Goal: Task Accomplishment & Management: Manage account settings

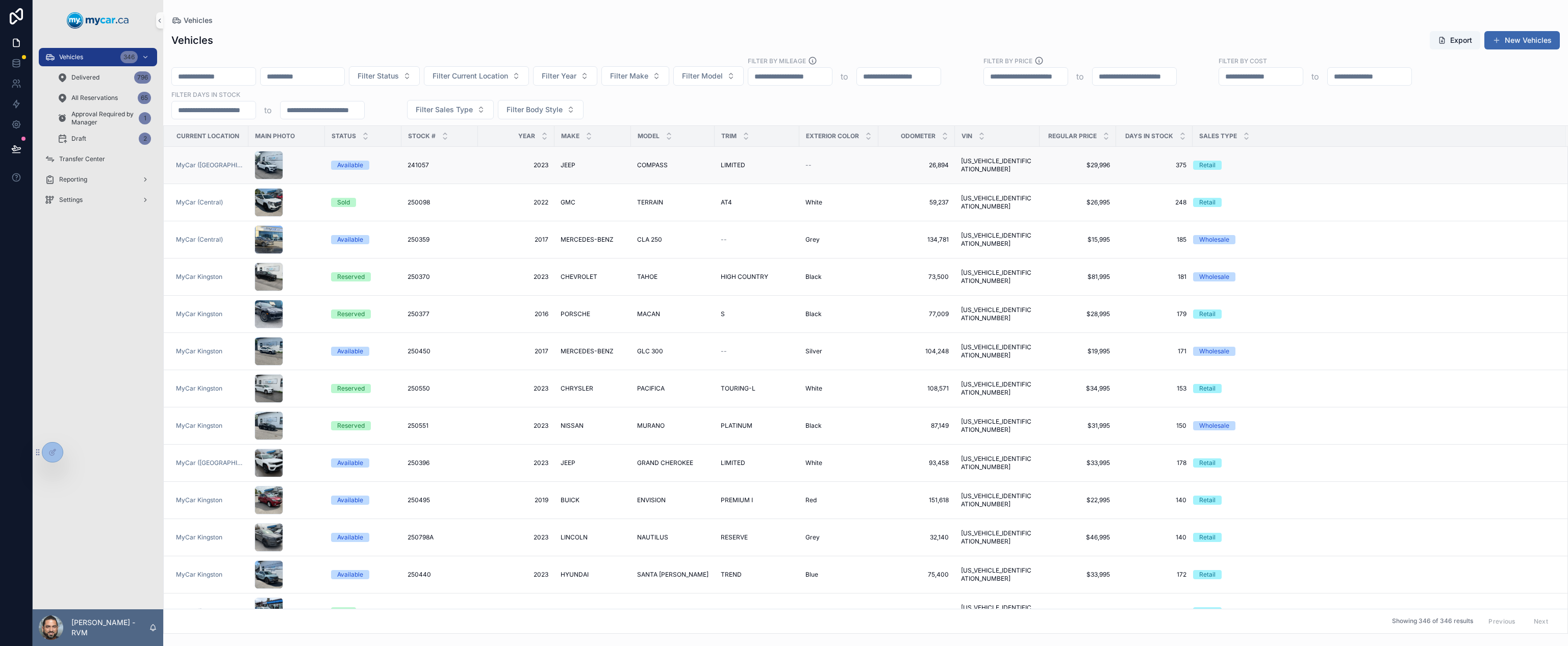
click at [1132, 173] on td "375 375" at bounding box center [1154, 166] width 77 height 38
click at [1540, 39] on button "New Vehicles" at bounding box center [1522, 41] width 76 height 18
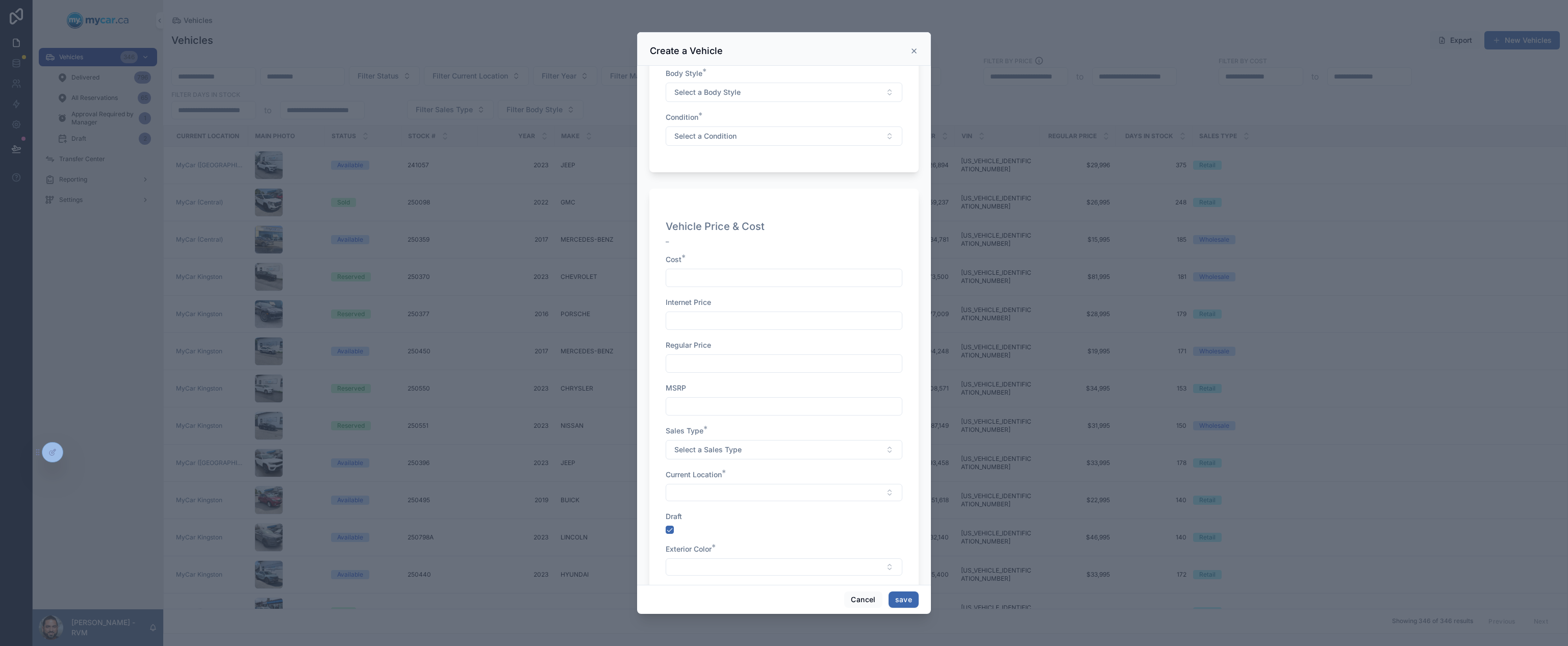
scroll to position [430, 0]
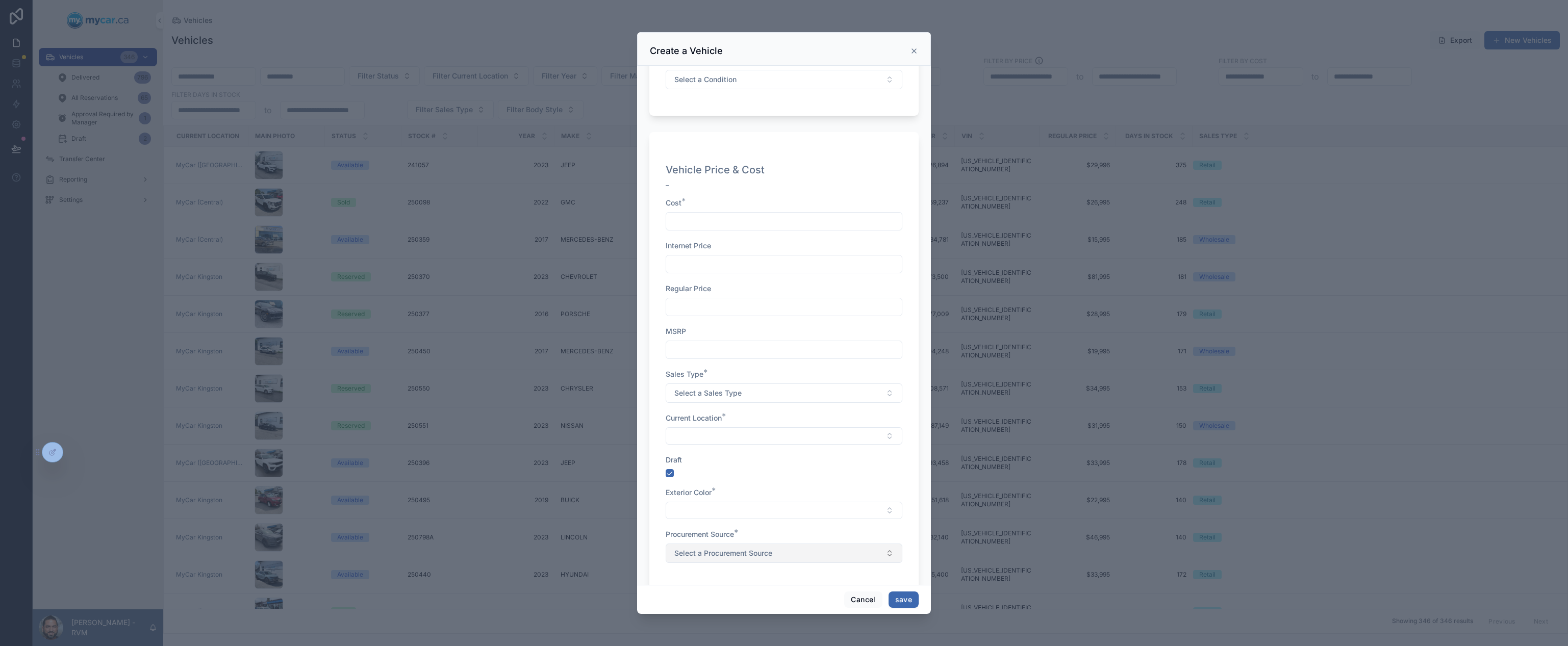
click at [773, 562] on button "Select a Procurement Source" at bounding box center [784, 553] width 237 height 19
click at [779, 581] on div "Vehicle Price & Cost _ Cost * Internet Price Regular Price MSRP Sales Type * Se…" at bounding box center [783, 360] width 269 height 457
click at [877, 595] on button "Cancel" at bounding box center [862, 599] width 38 height 16
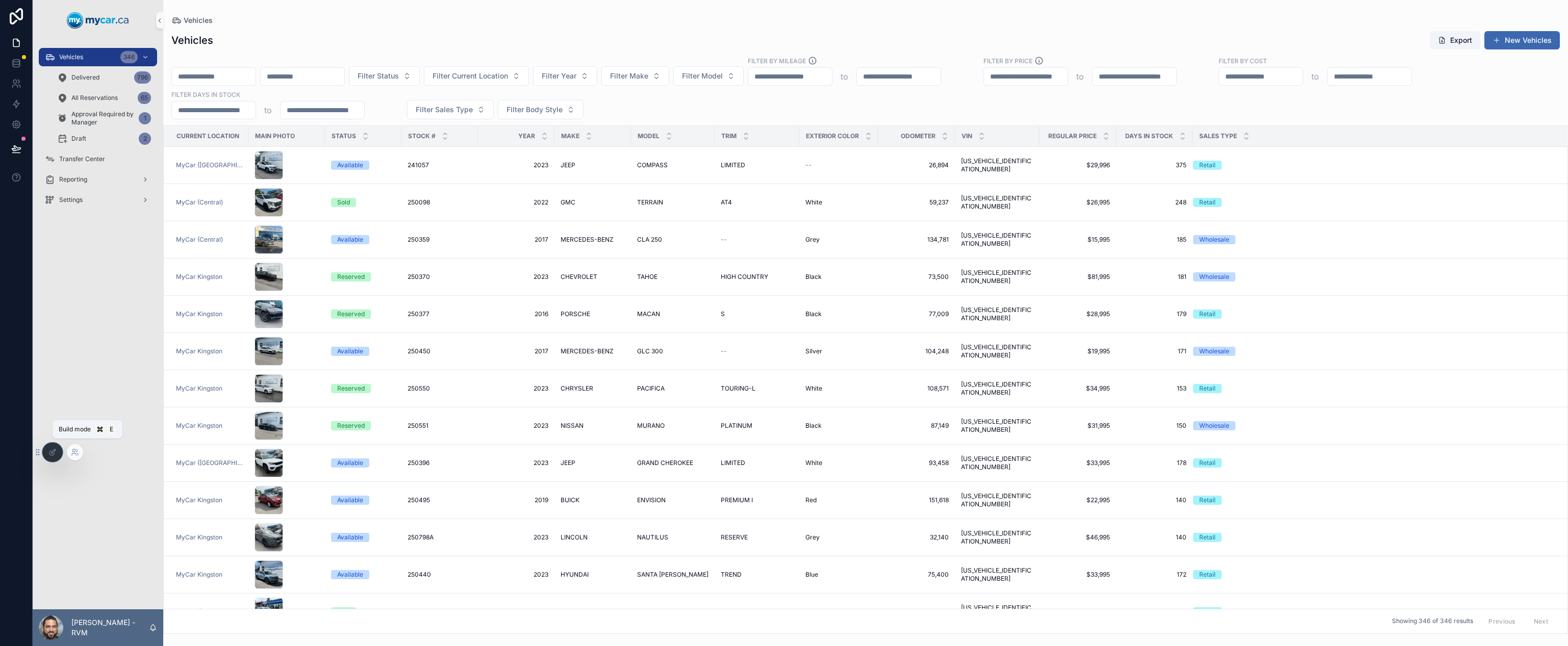
click at [56, 451] on icon at bounding box center [53, 451] width 4 height 4
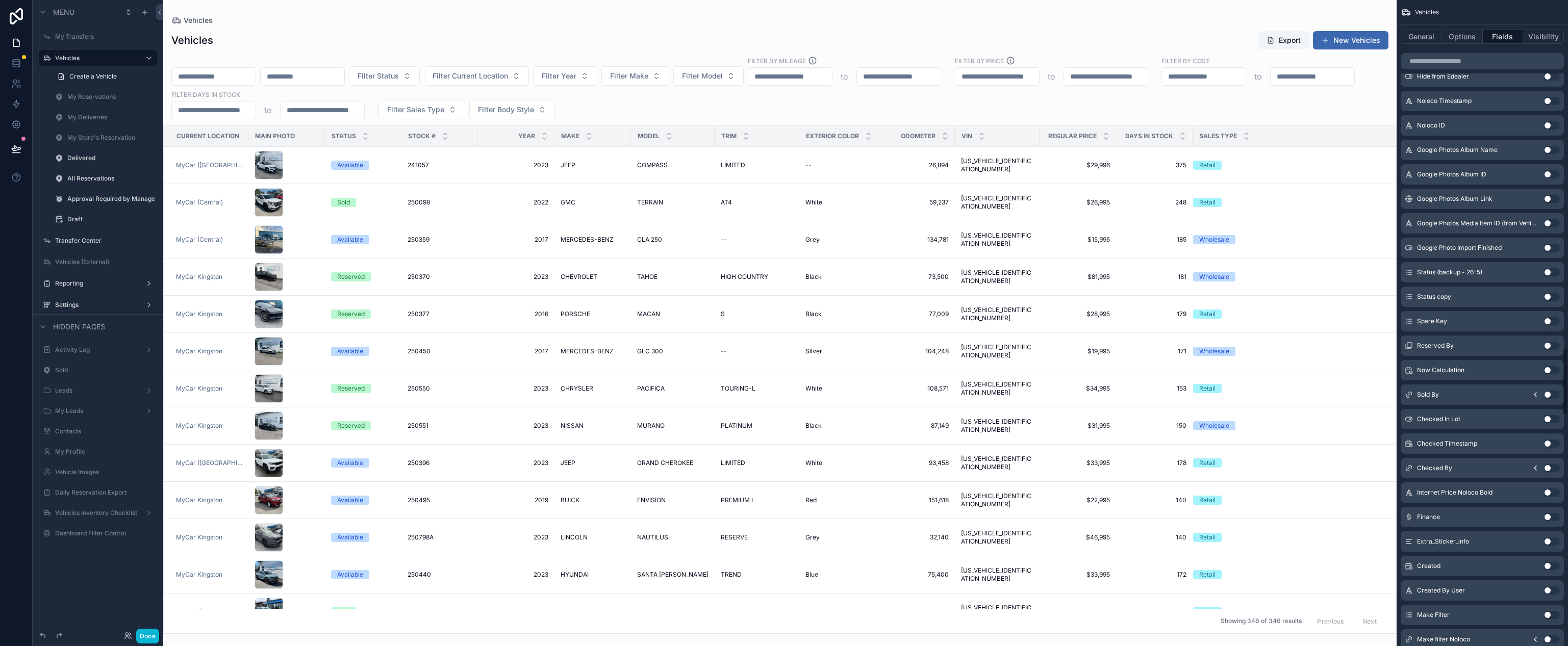
scroll to position [3330, 0]
click at [1475, 73] on div "scrollable content" at bounding box center [1482, 61] width 172 height 25
click at [1478, 69] on input "scrollable content" at bounding box center [1482, 61] width 163 height 16
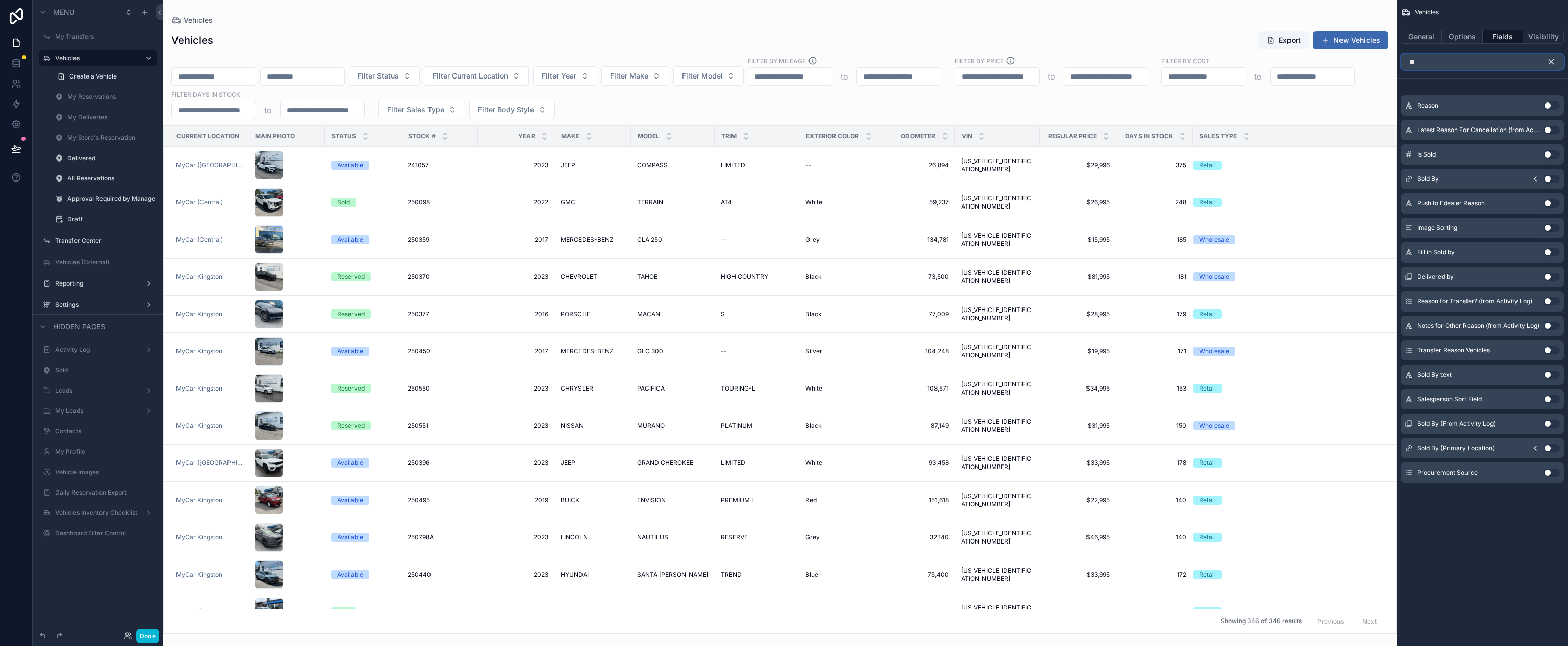
scroll to position [0, 0]
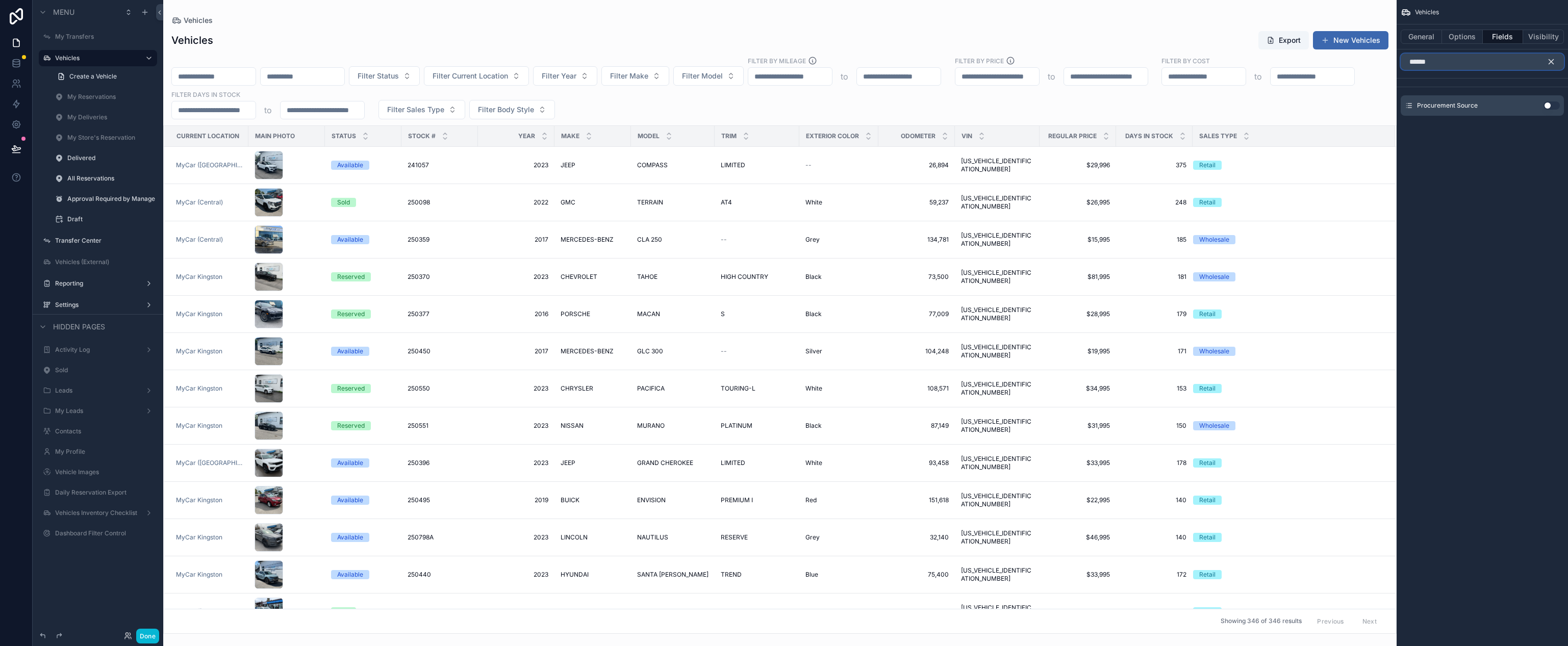
type input "******"
click at [1547, 104] on button "Use setting" at bounding box center [1551, 105] width 16 height 8
click at [1550, 92] on button "Use setting" at bounding box center [1551, 93] width 16 height 8
click at [1551, 61] on icon "scrollable content" at bounding box center [1551, 62] width 5 height 5
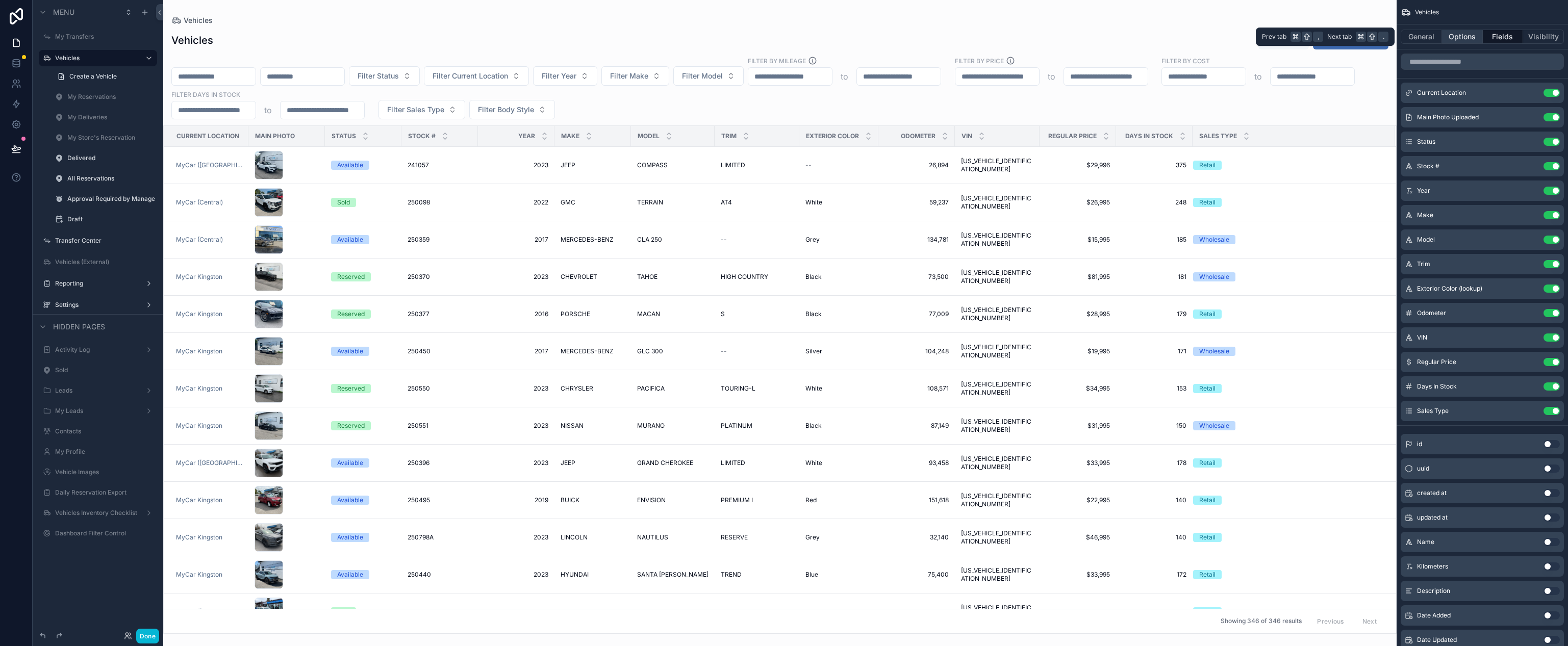
click at [1462, 41] on button "Options" at bounding box center [1462, 37] width 41 height 15
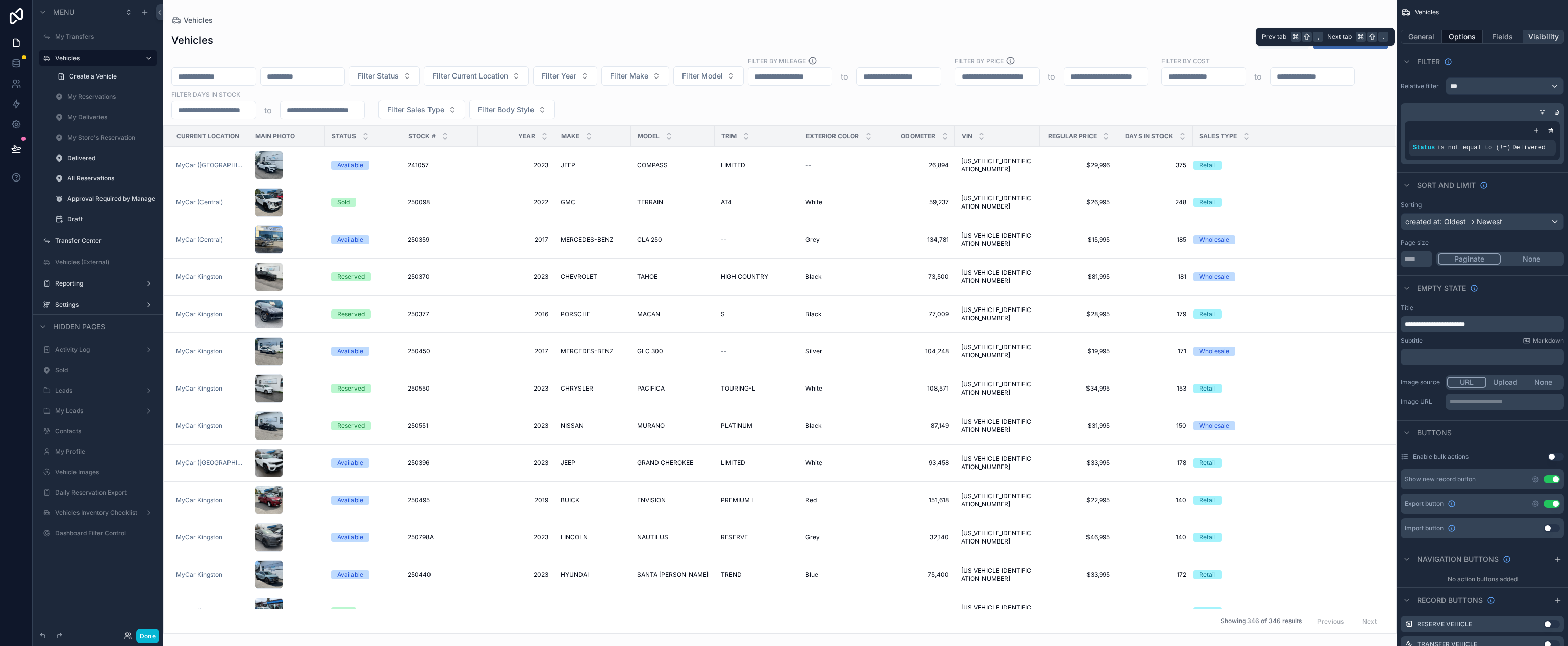
click at [1551, 39] on button "Visibility" at bounding box center [1543, 37] width 41 height 15
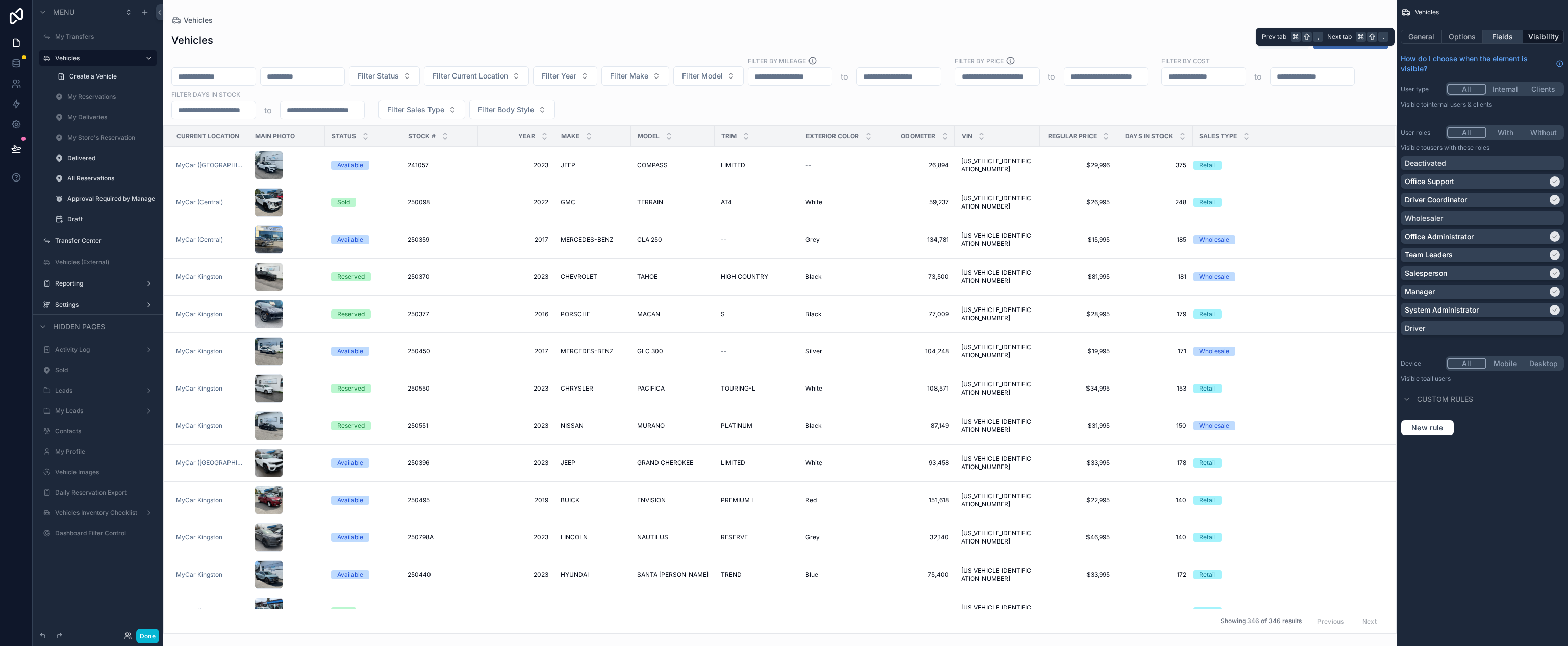
click at [1504, 38] on button "Fields" at bounding box center [1503, 37] width 41 height 15
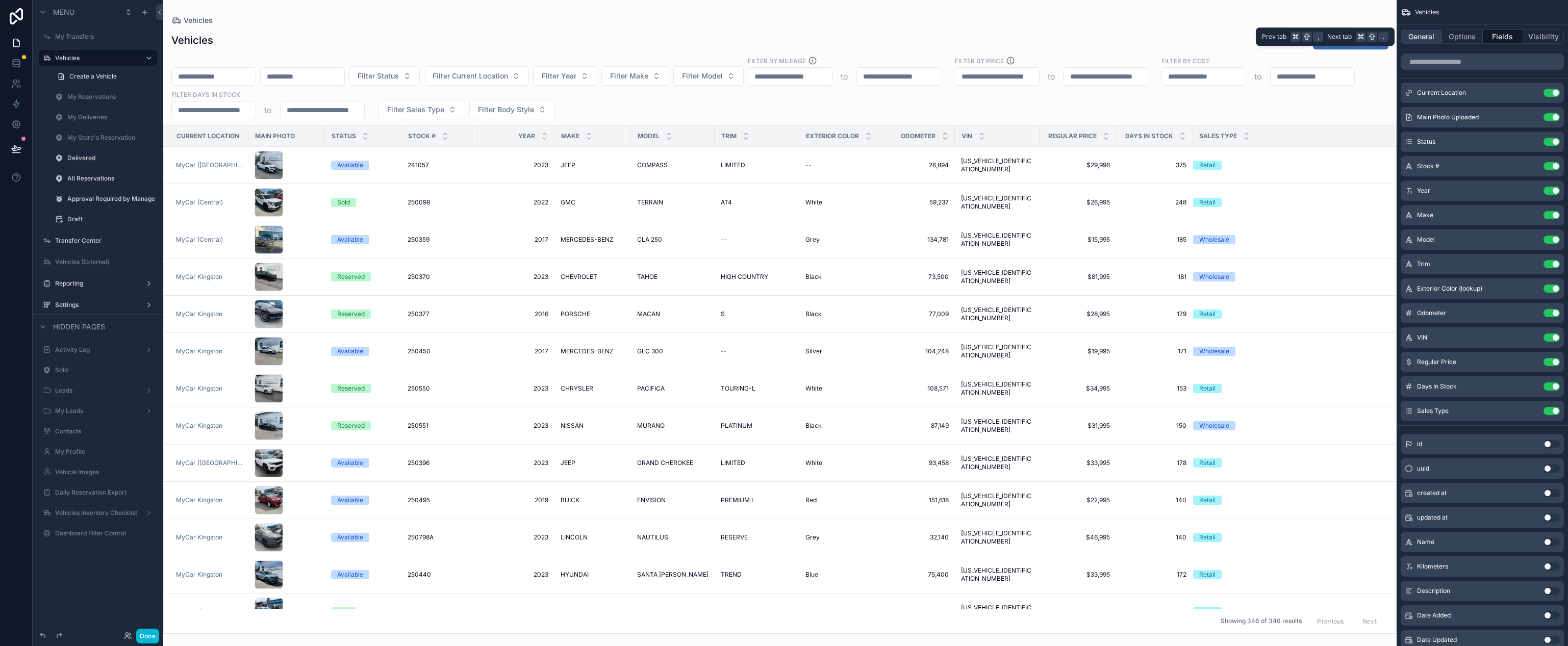
click at [1434, 41] on button "General" at bounding box center [1422, 37] width 41 height 15
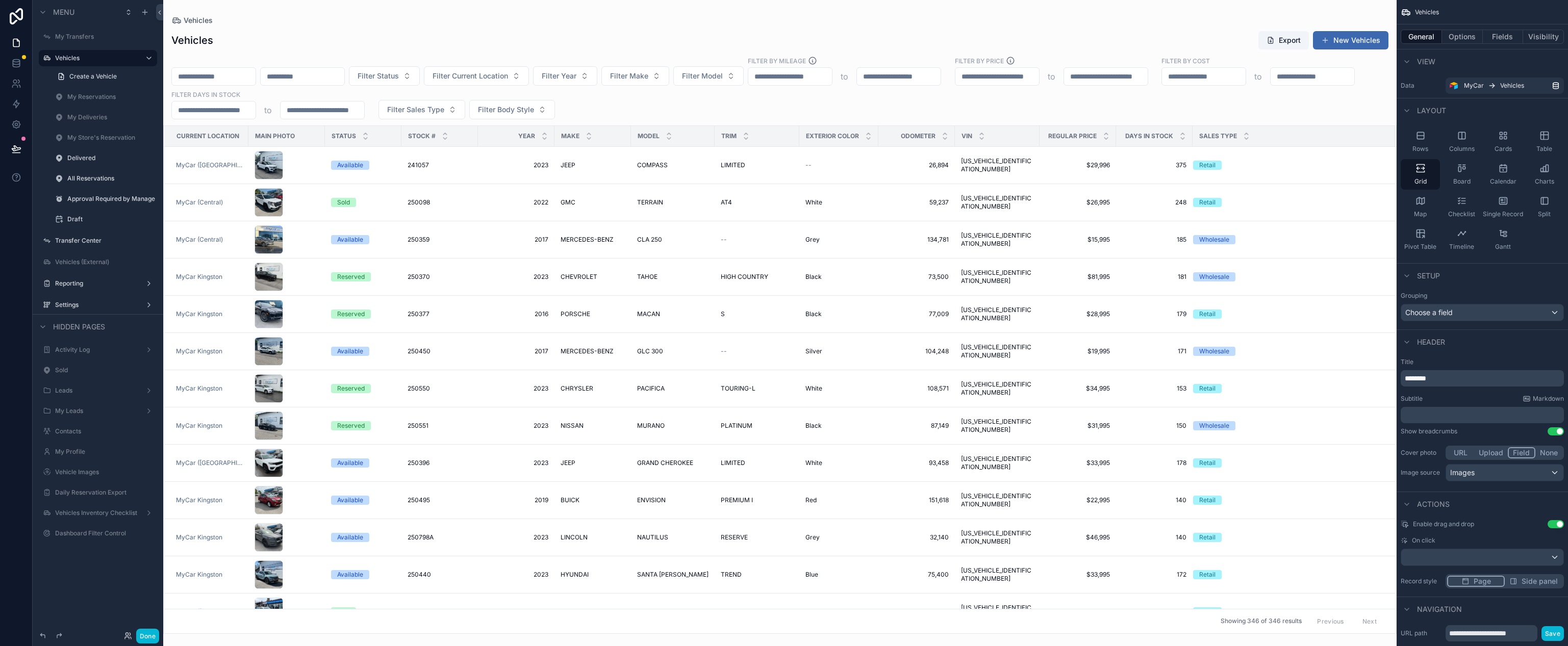
click at [1475, 316] on div "Choose a field" at bounding box center [1482, 312] width 162 height 16
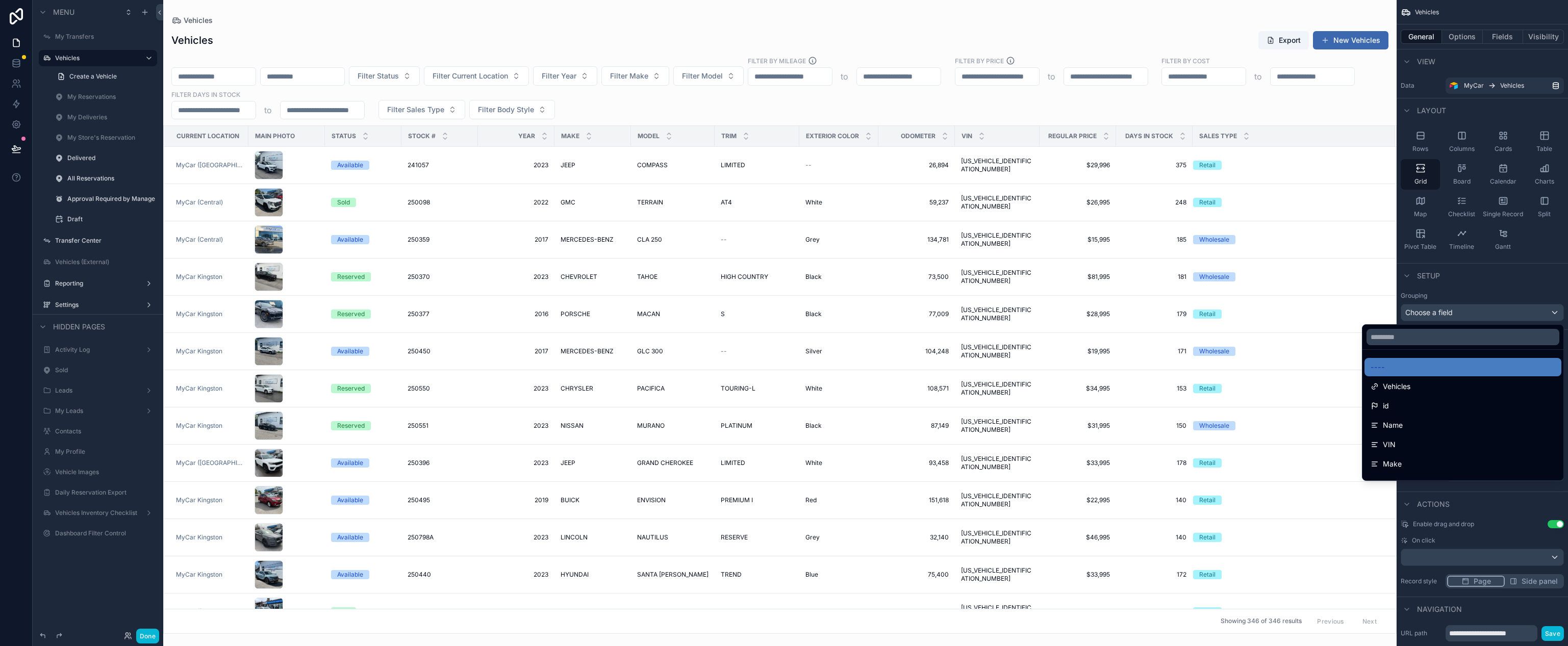
click at [1475, 316] on div "scrollable content" at bounding box center [784, 323] width 1568 height 646
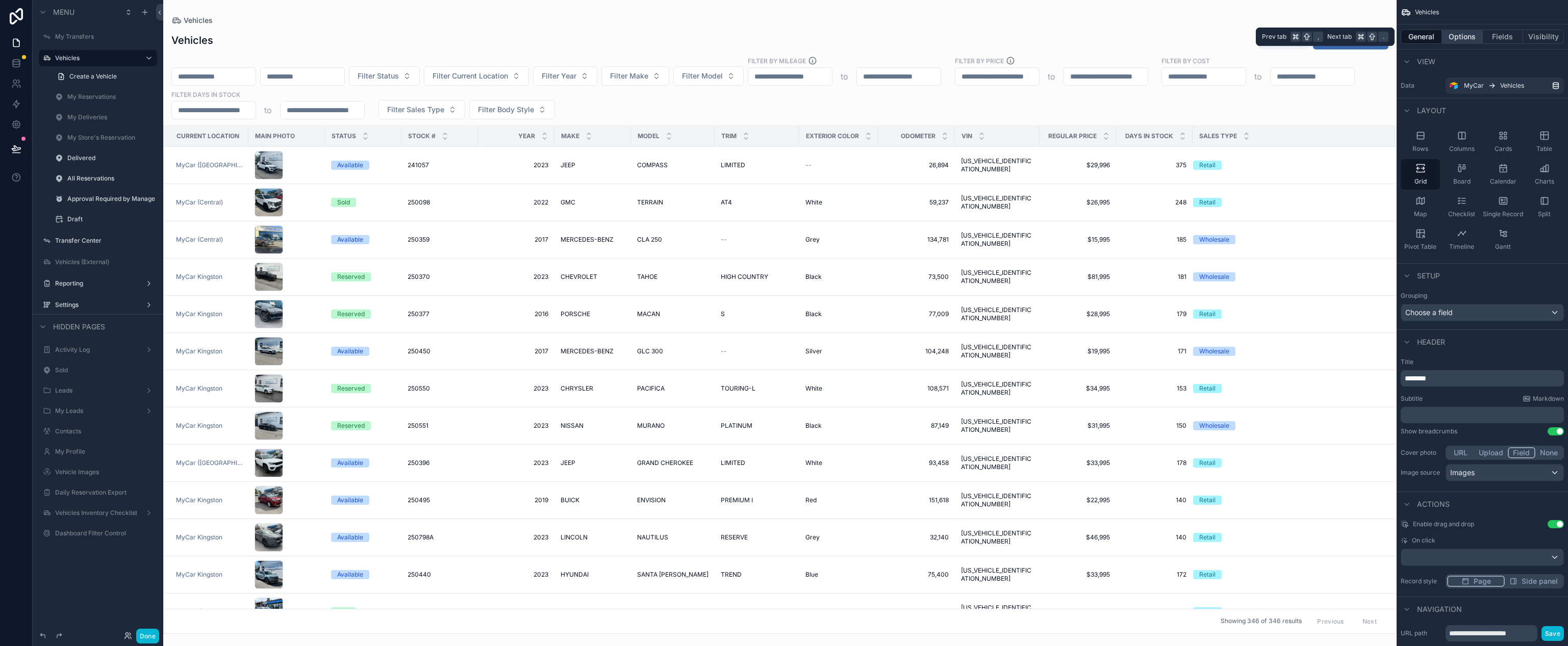
click at [1473, 40] on button "Options" at bounding box center [1462, 37] width 41 height 15
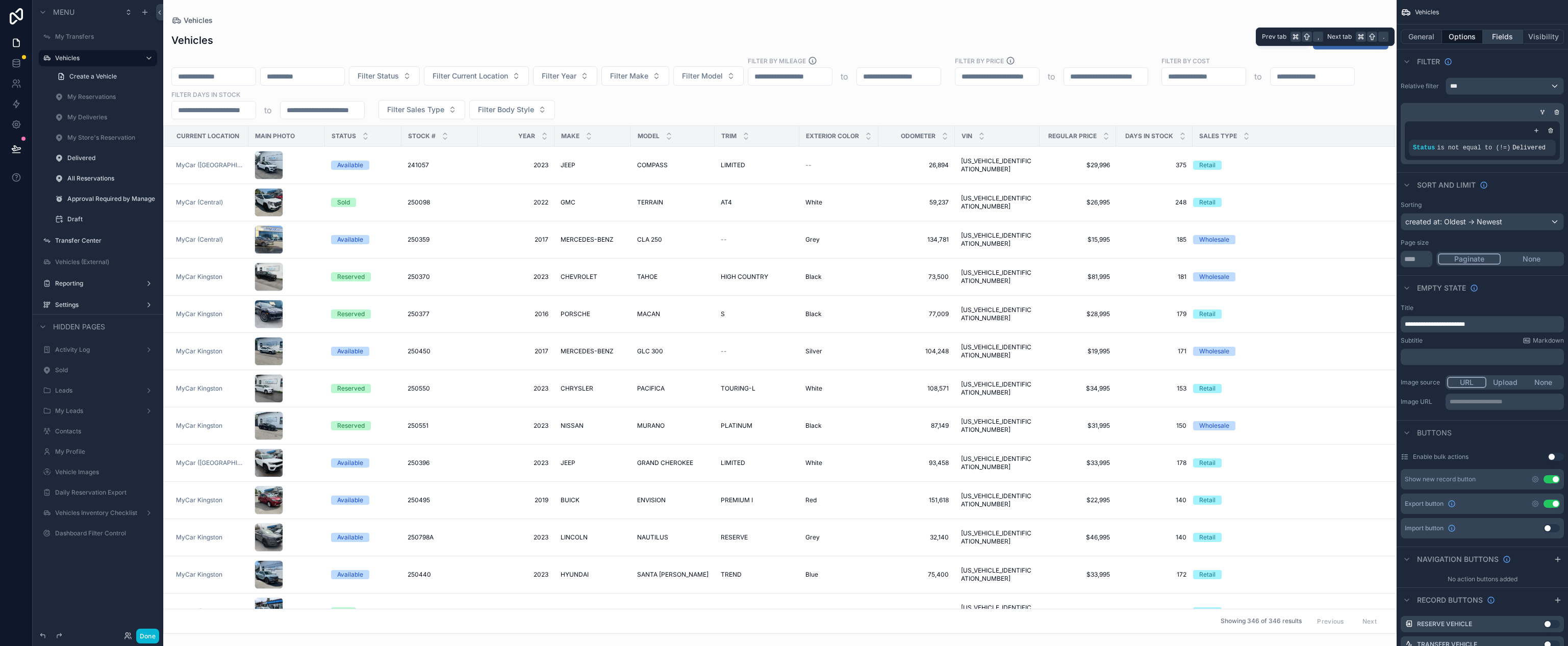
click at [1514, 38] on button "Fields" at bounding box center [1503, 37] width 41 height 15
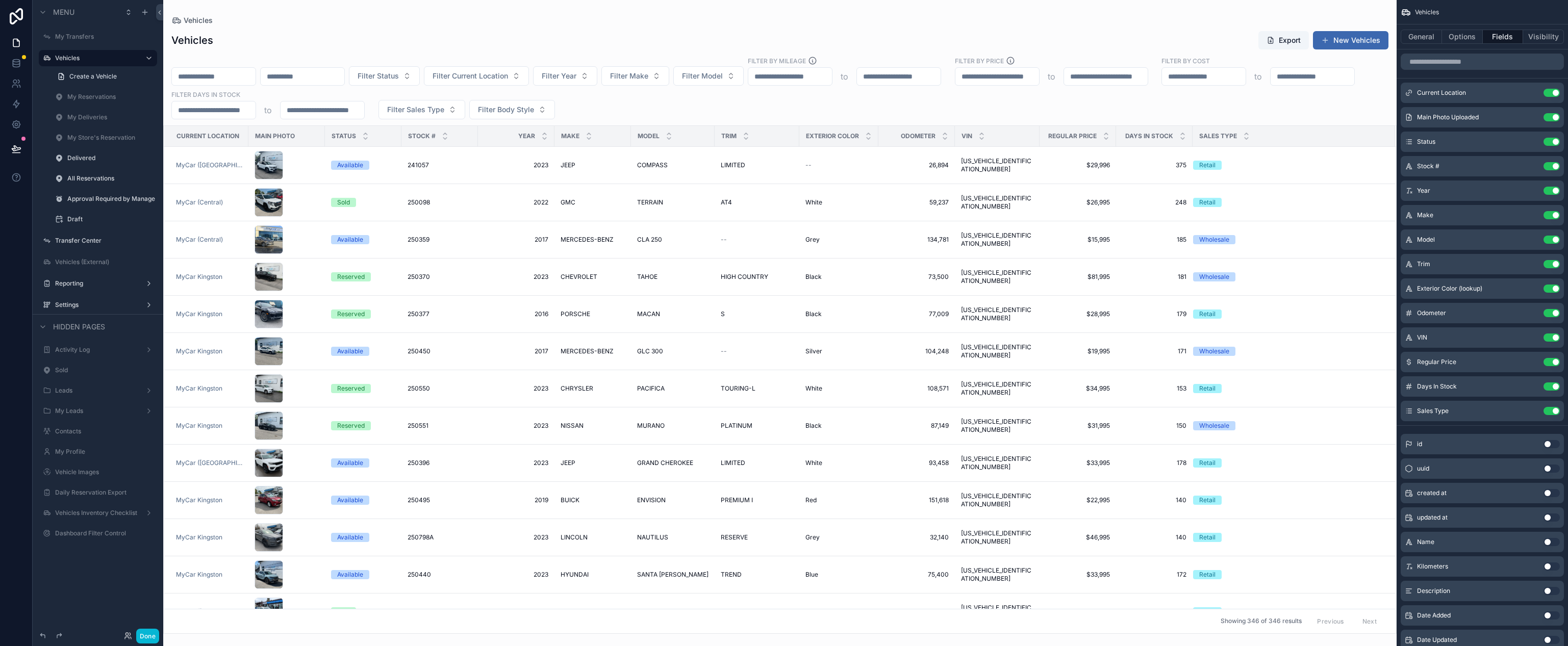
click at [1307, 95] on div "scrollable content" at bounding box center [779, 323] width 1233 height 646
click at [940, 80] on input "scrollable content" at bounding box center [898, 77] width 84 height 15
click at [1039, 75] on input "scrollable content" at bounding box center [997, 77] width 84 height 15
click at [1147, 78] on input "scrollable content" at bounding box center [1105, 77] width 84 height 15
click at [1004, 62] on label "FILTER BY PRICE" at bounding box center [979, 61] width 49 height 9
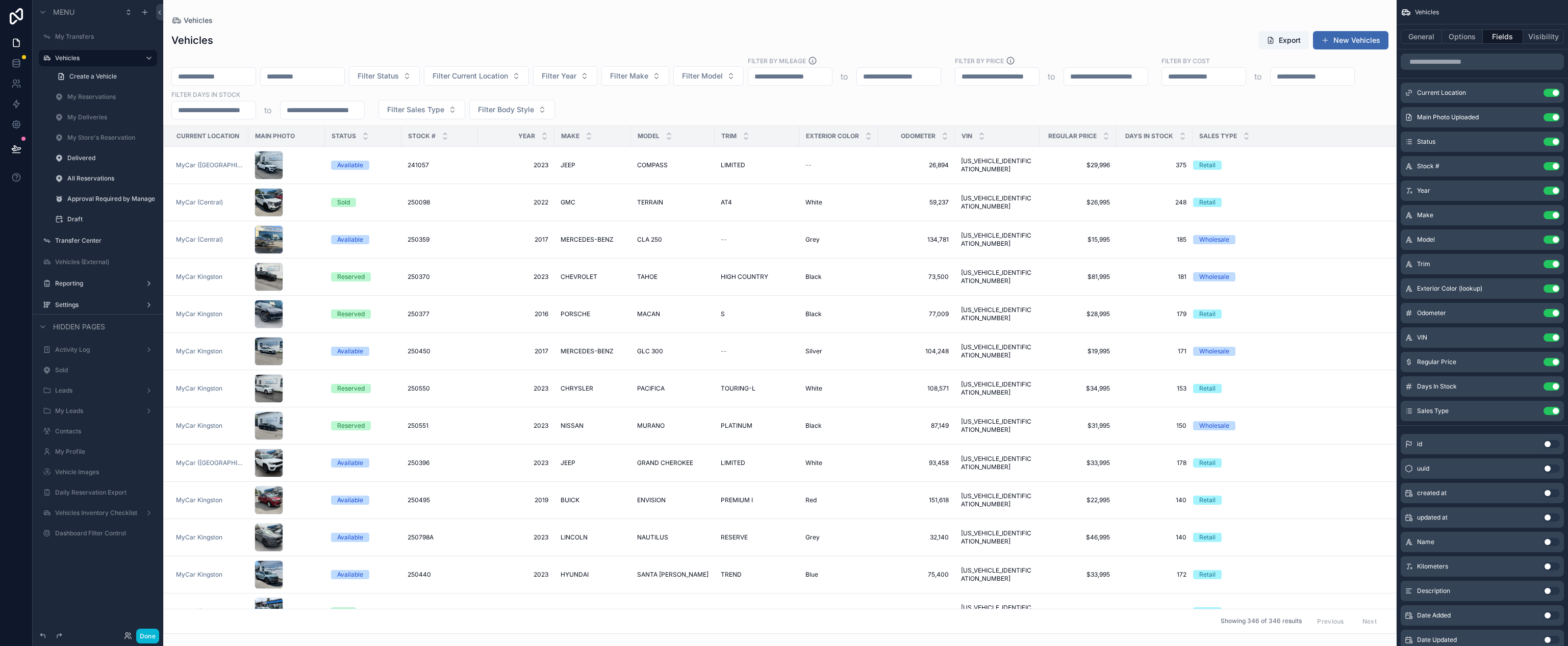
click at [1015, 61] on icon "scrollable content" at bounding box center [1010, 61] width 9 height 9
click at [1535, 39] on button "Visibility" at bounding box center [1543, 37] width 41 height 15
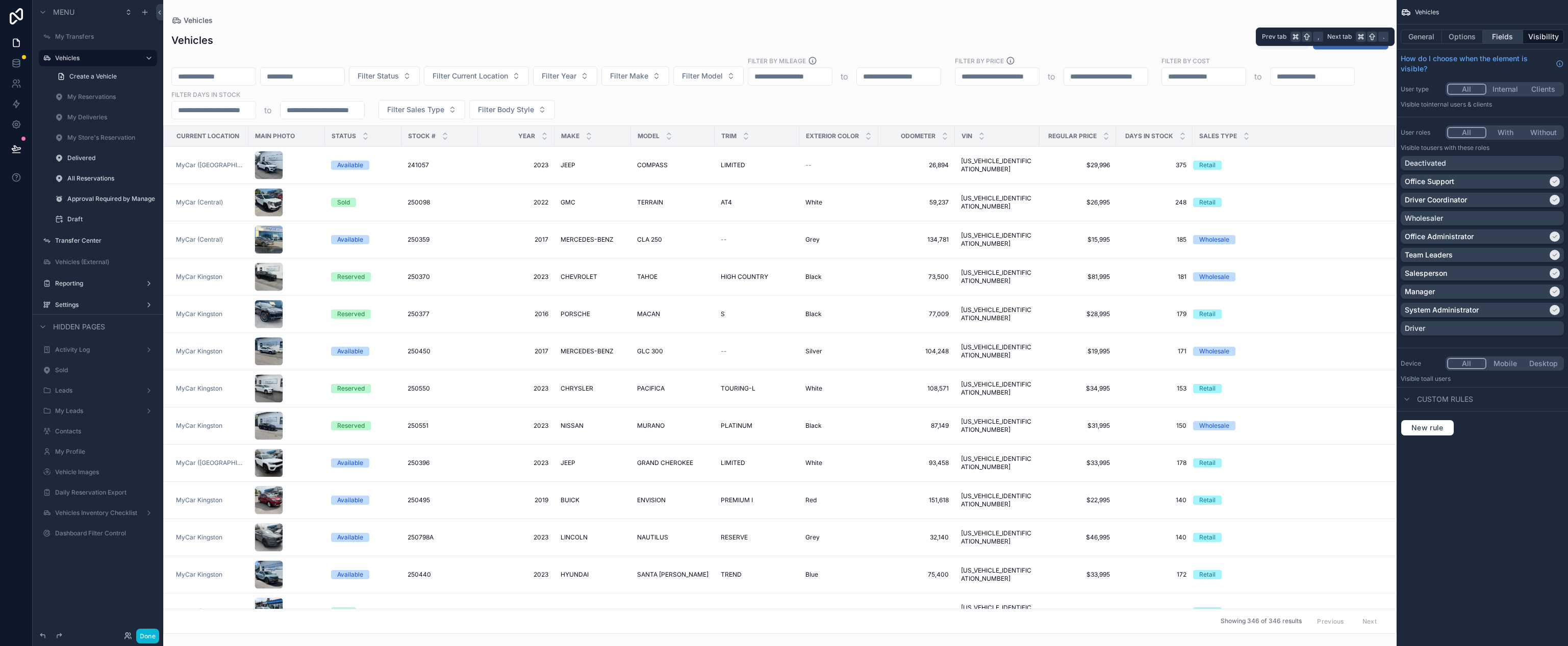
click at [1504, 39] on button "Fields" at bounding box center [1503, 37] width 41 height 15
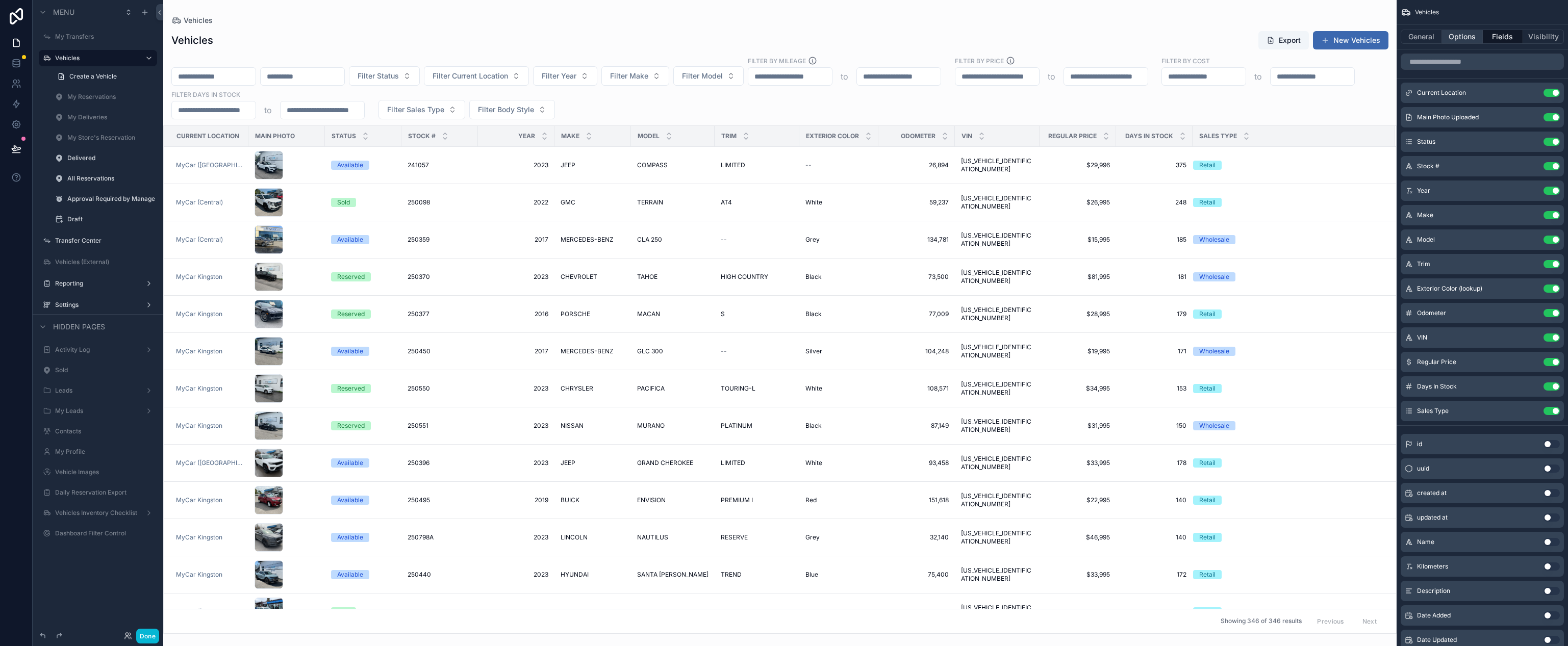
click at [1463, 34] on button "Options" at bounding box center [1462, 37] width 41 height 15
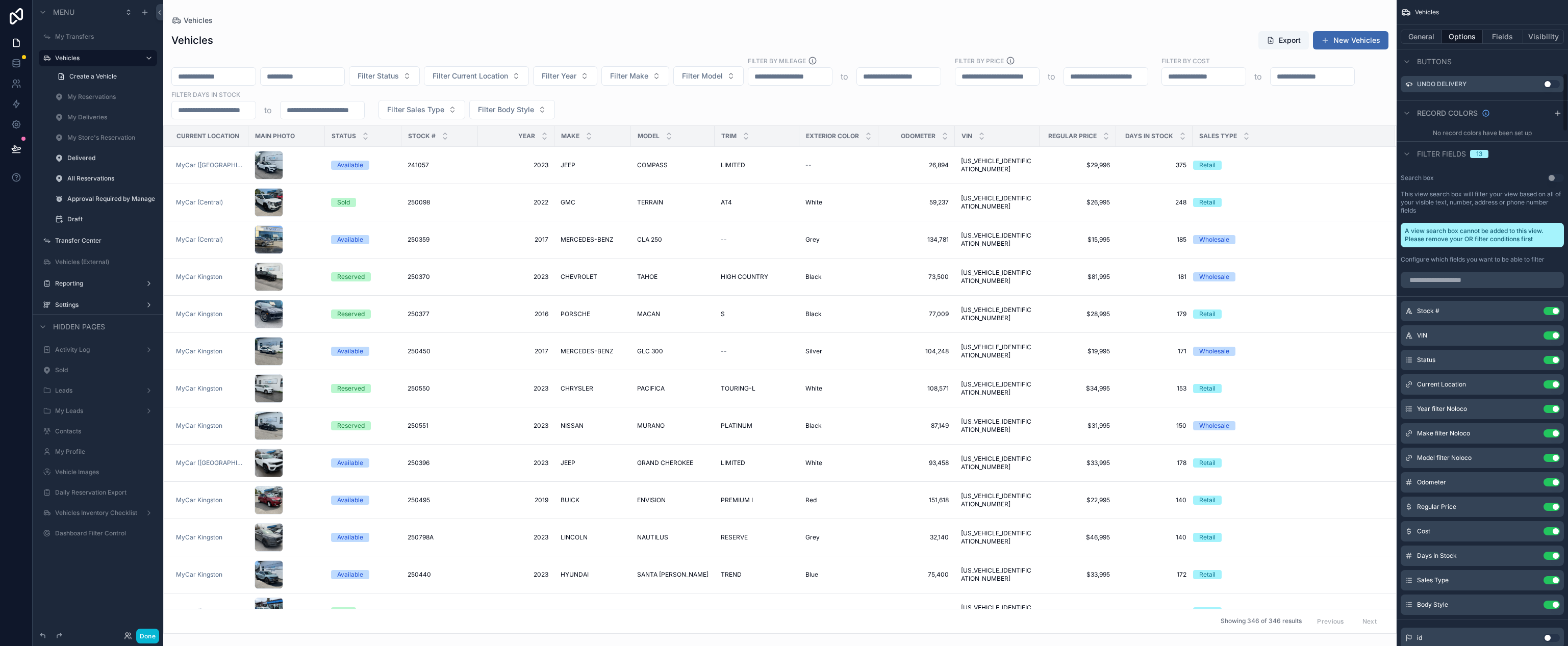
scroll to position [840, 0]
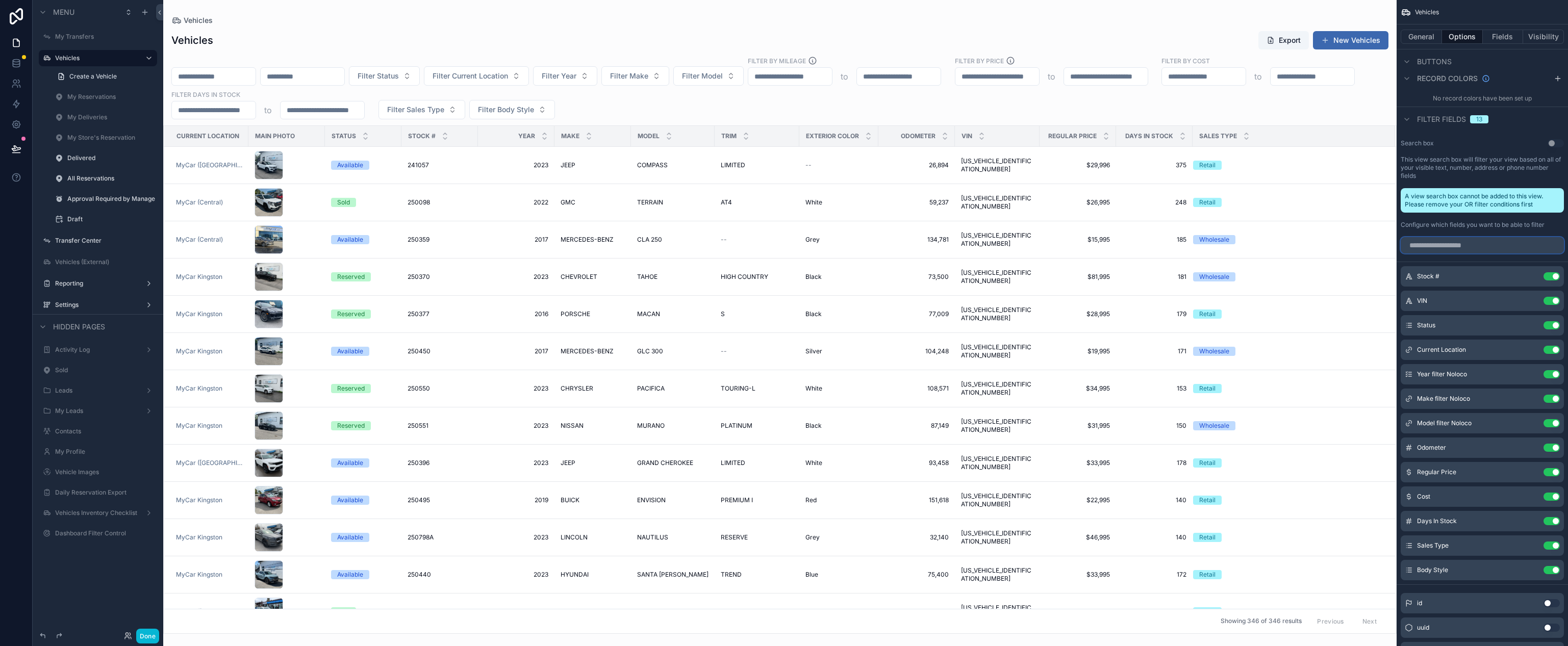
click at [1469, 244] on input "scrollable content" at bounding box center [1482, 244] width 163 height 16
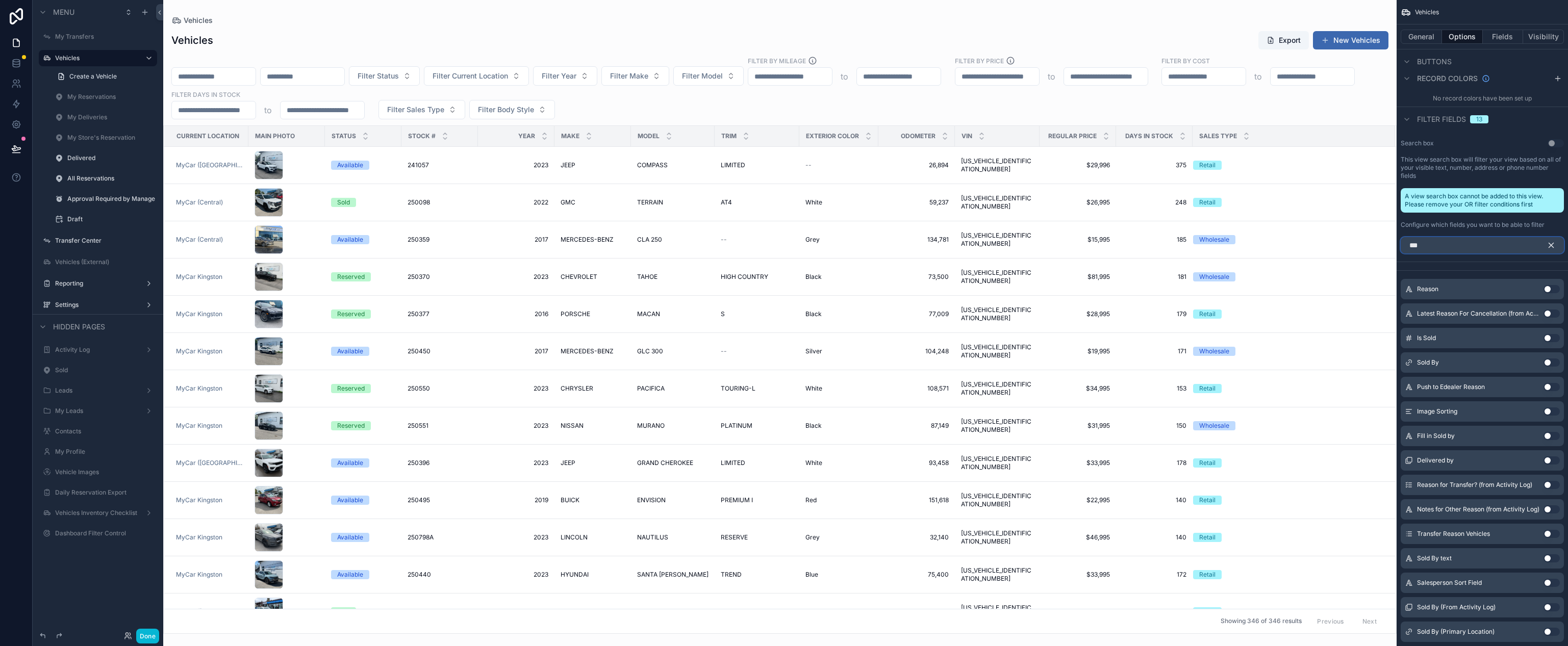
scroll to position [522, 0]
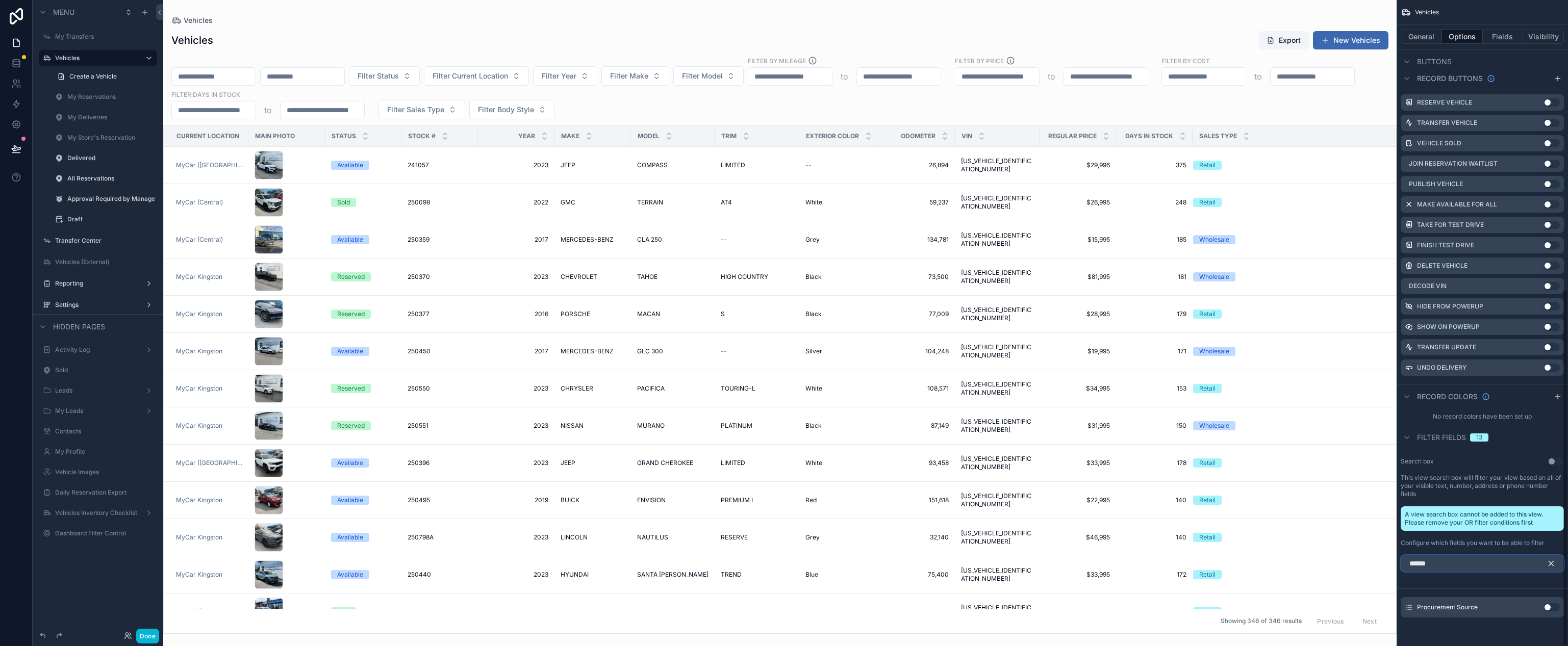
type input "******"
click at [1551, 608] on button "Use setting" at bounding box center [1551, 607] width 16 height 8
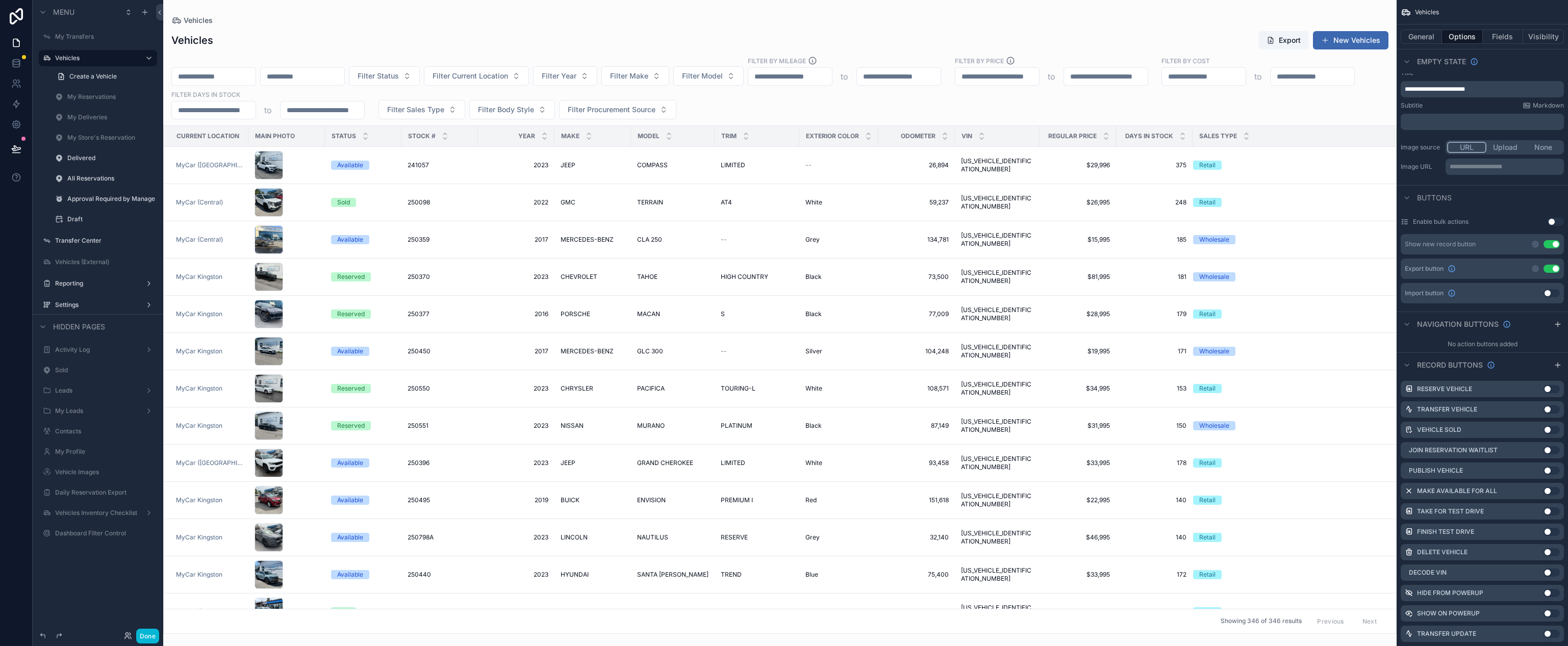
scroll to position [0, 0]
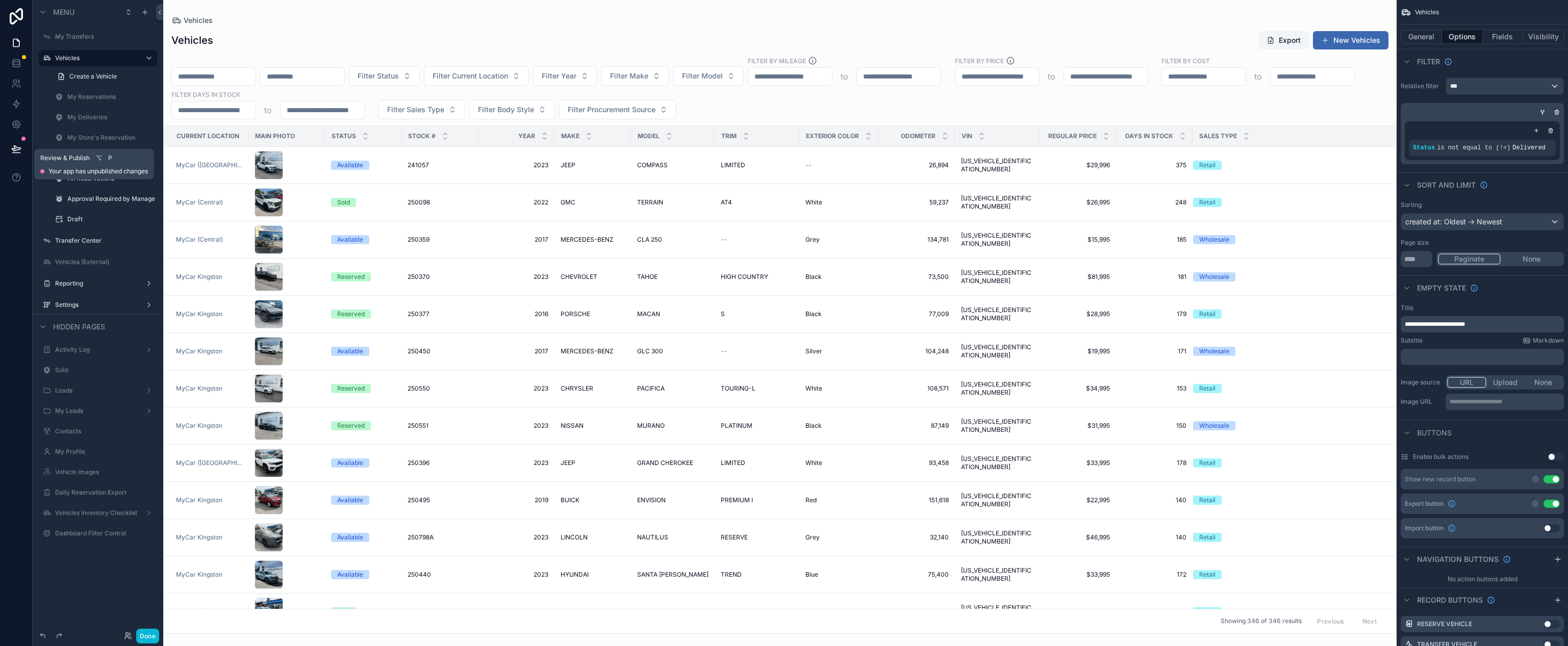
click at [11, 149] on icon at bounding box center [16, 149] width 10 height 10
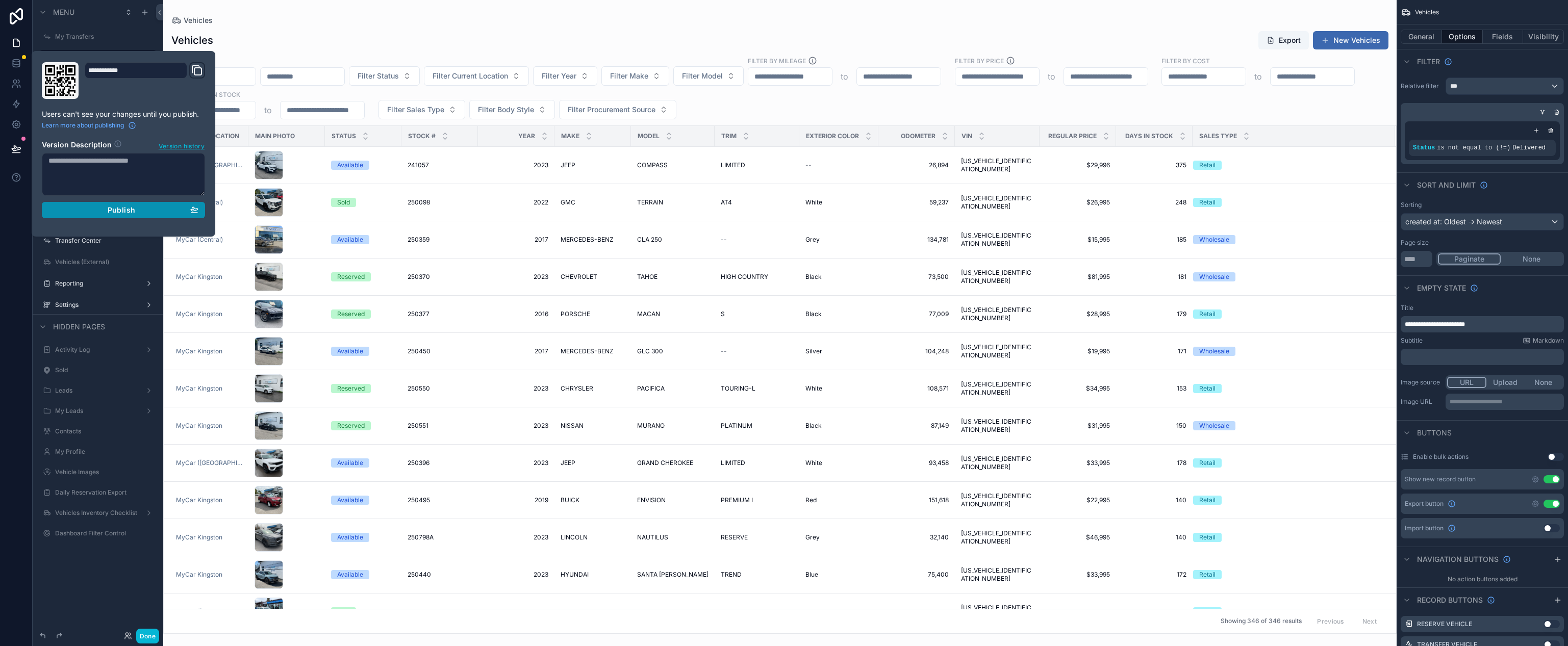
click at [131, 212] on span "Publish" at bounding box center [121, 210] width 28 height 9
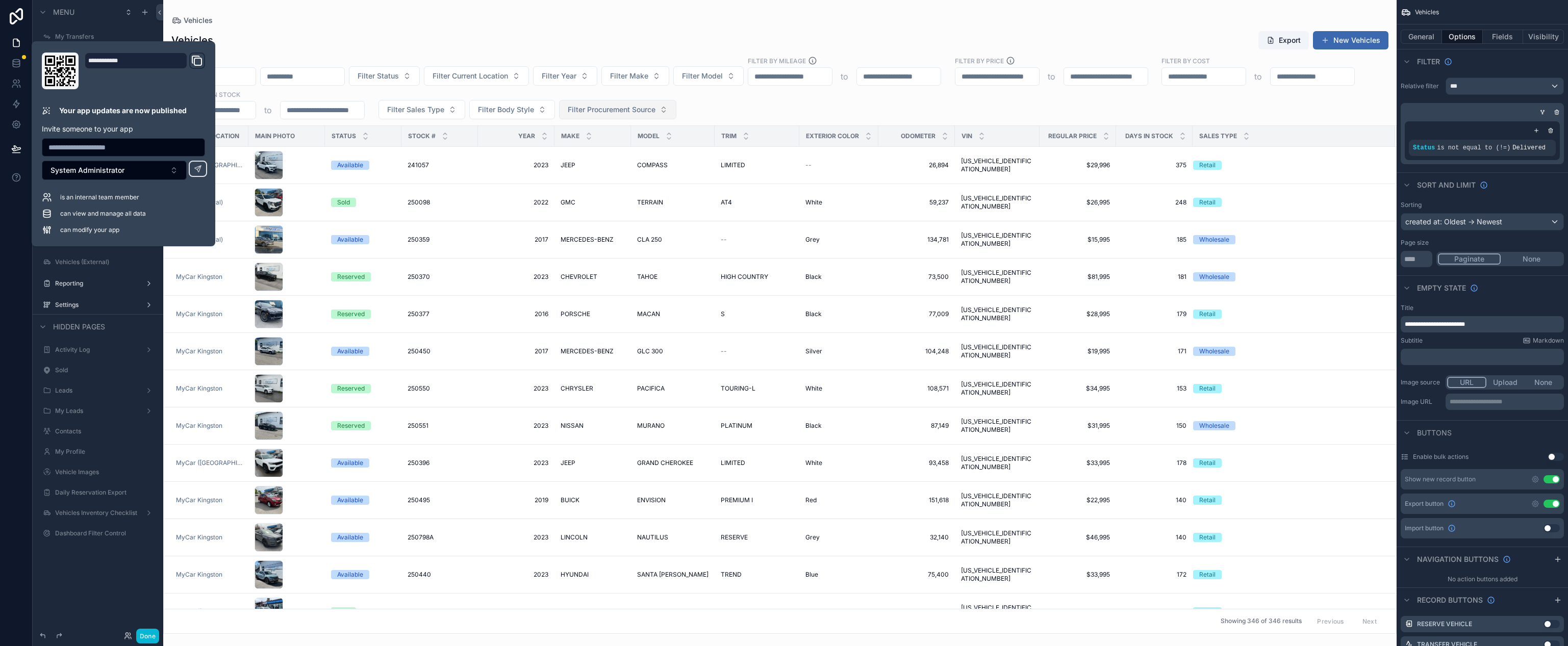
click at [655, 112] on span "Filter Procurement Source" at bounding box center [612, 109] width 87 height 10
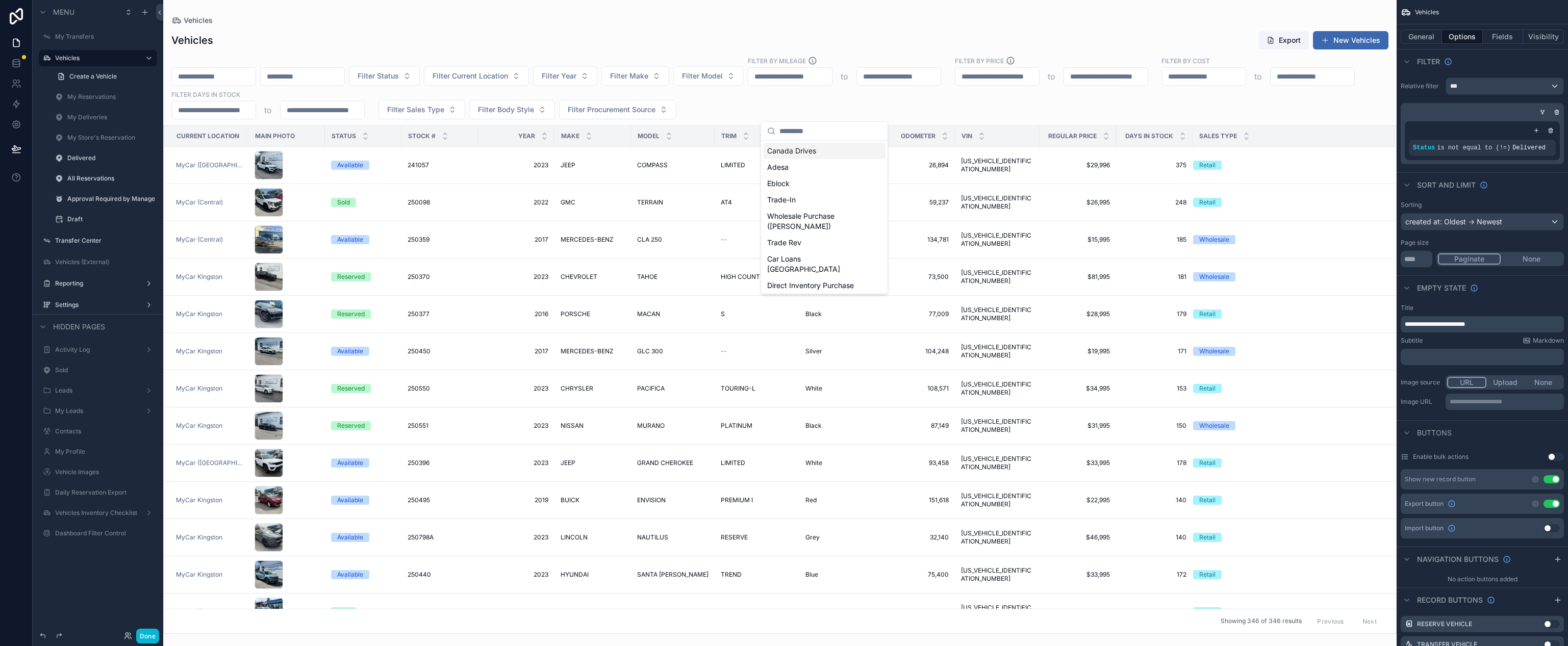
click at [839, 150] on div "Canada Drives" at bounding box center [825, 150] width 123 height 16
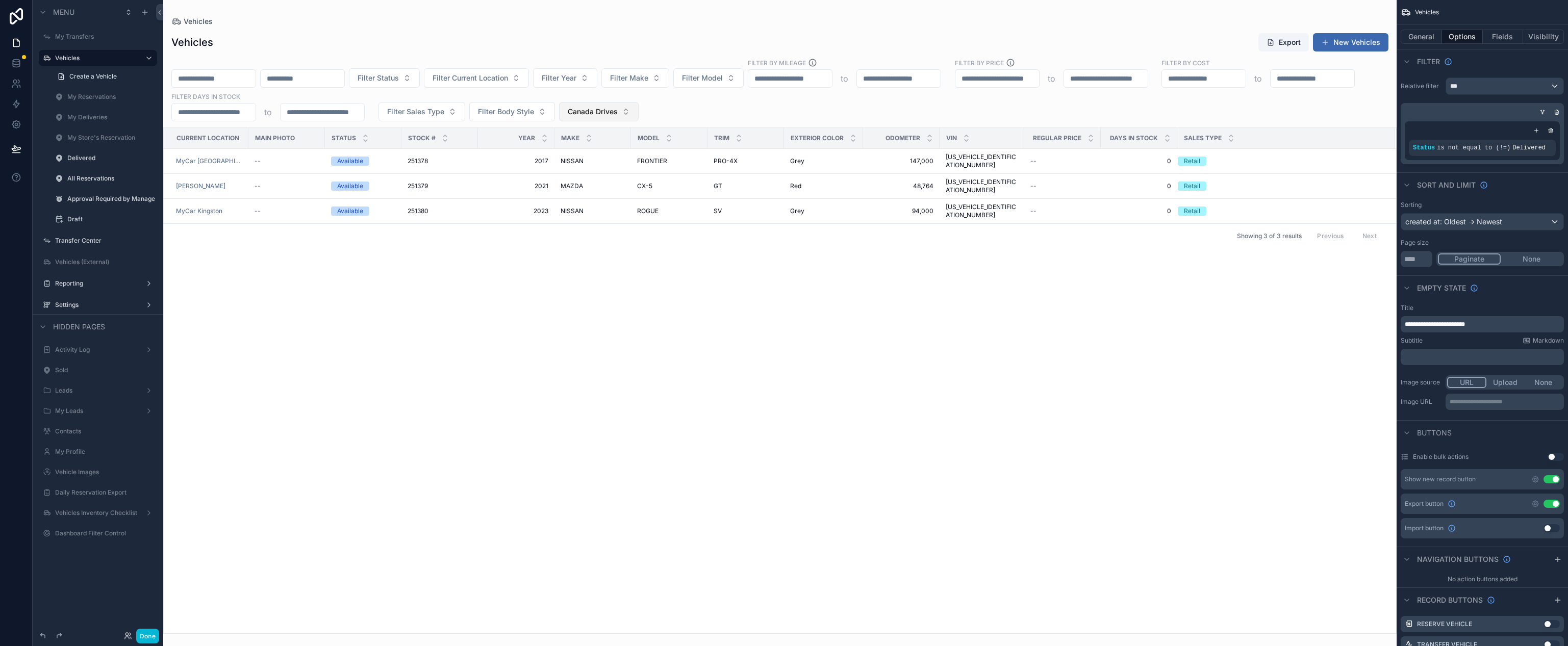
click at [638, 108] on button "Canada Drives" at bounding box center [599, 111] width 80 height 19
click at [891, 90] on div "Filter Status Filter Current Location Filter Year Filter Make Filter Model Filt…" at bounding box center [779, 90] width 1233 height 64
click at [638, 103] on button "Canada Drives" at bounding box center [599, 111] width 80 height 19
click at [787, 161] on div "None" at bounding box center [805, 152] width 123 height 16
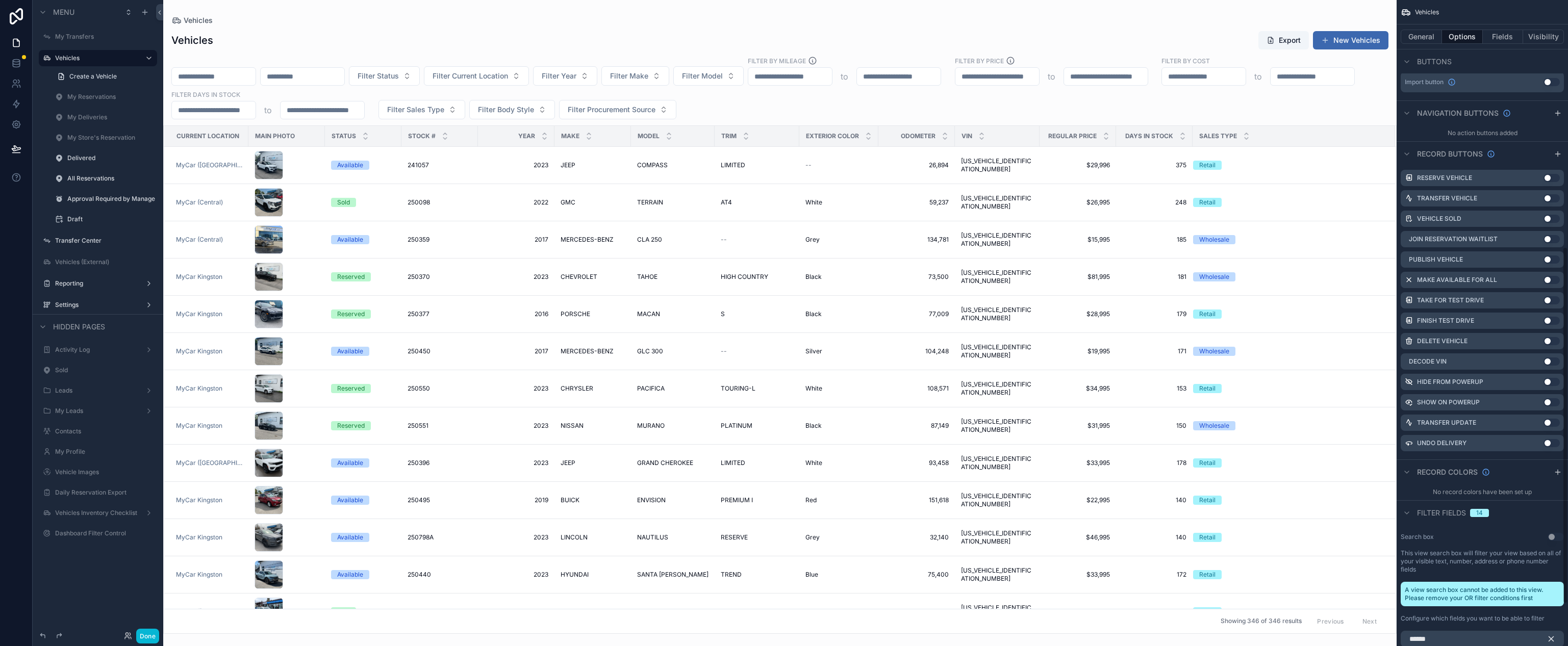
scroll to position [522, 0]
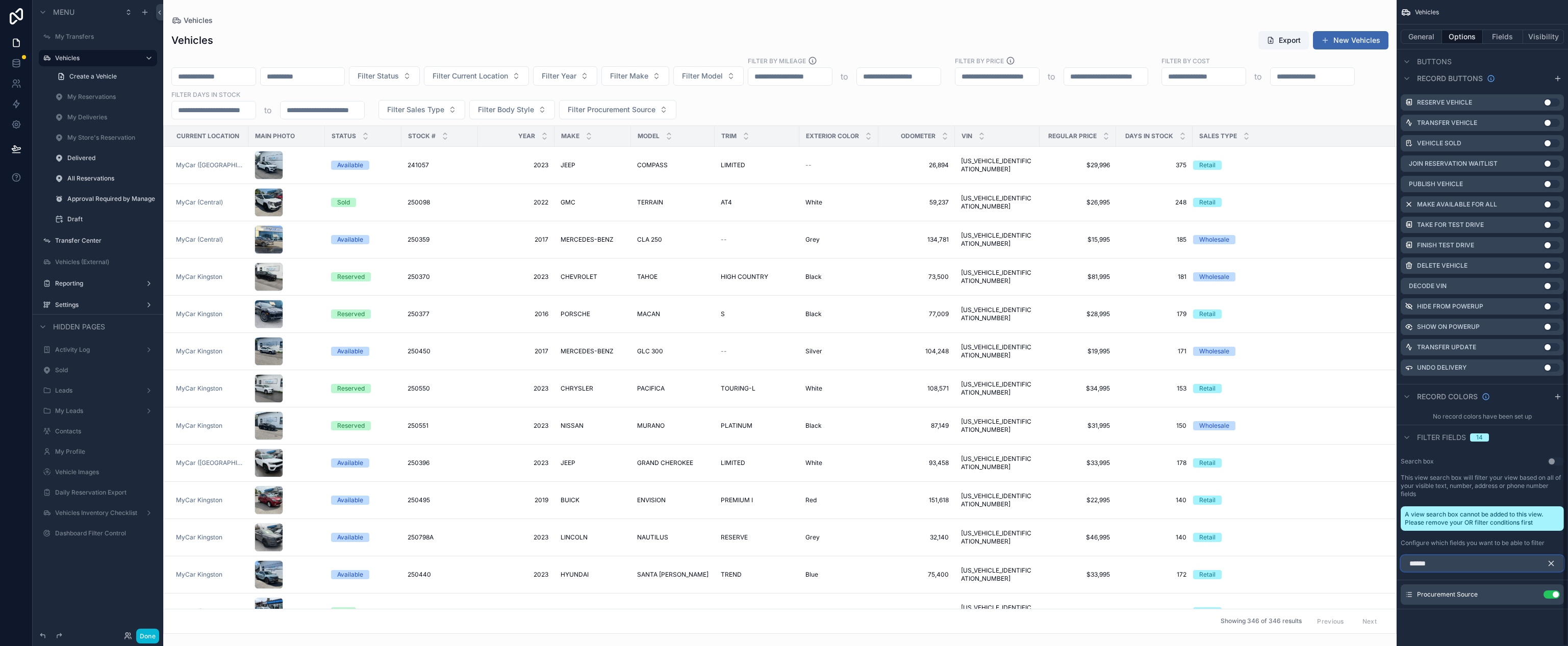
click at [1448, 566] on input "******" at bounding box center [1482, 563] width 163 height 16
click at [1550, 564] on icon "scrollable content" at bounding box center [1551, 564] width 5 height 5
click at [148, 641] on button "Done" at bounding box center [148, 636] width 23 height 15
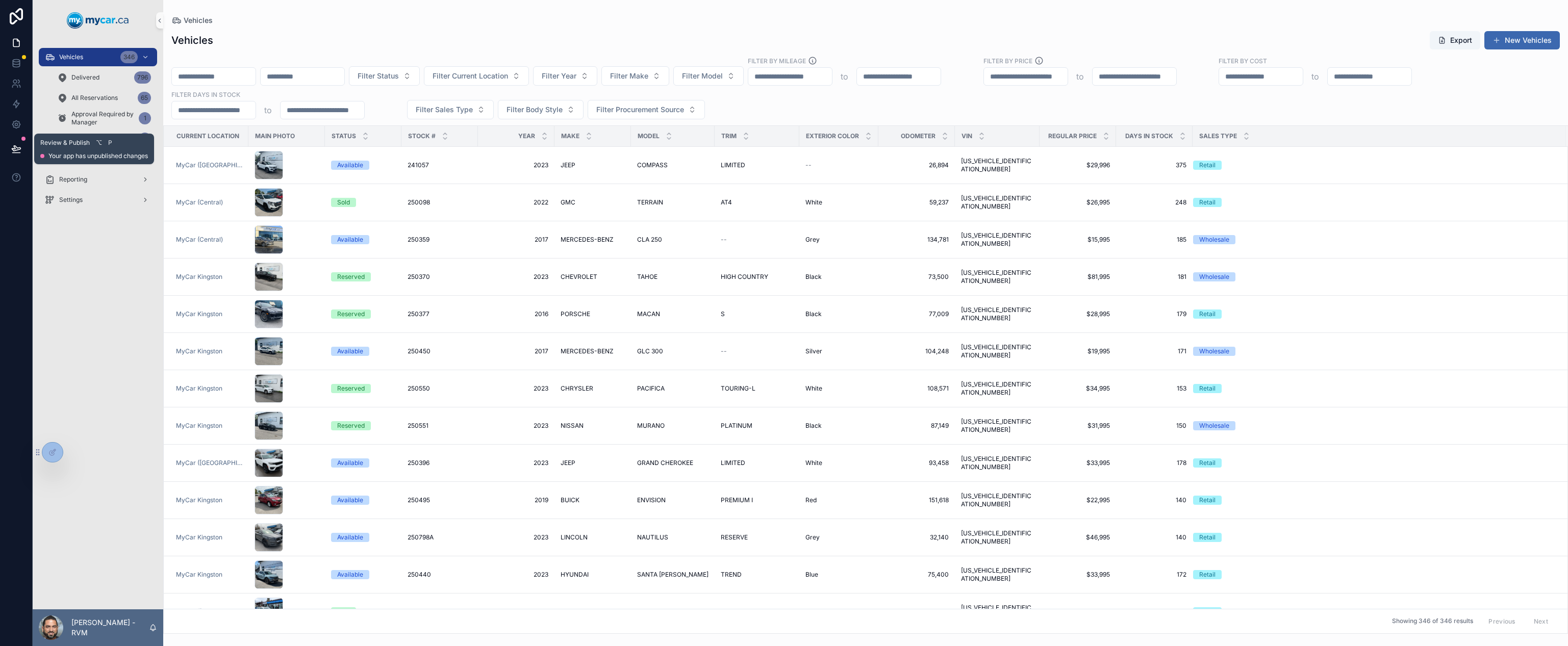
click at [12, 150] on icon at bounding box center [16, 149] width 10 height 10
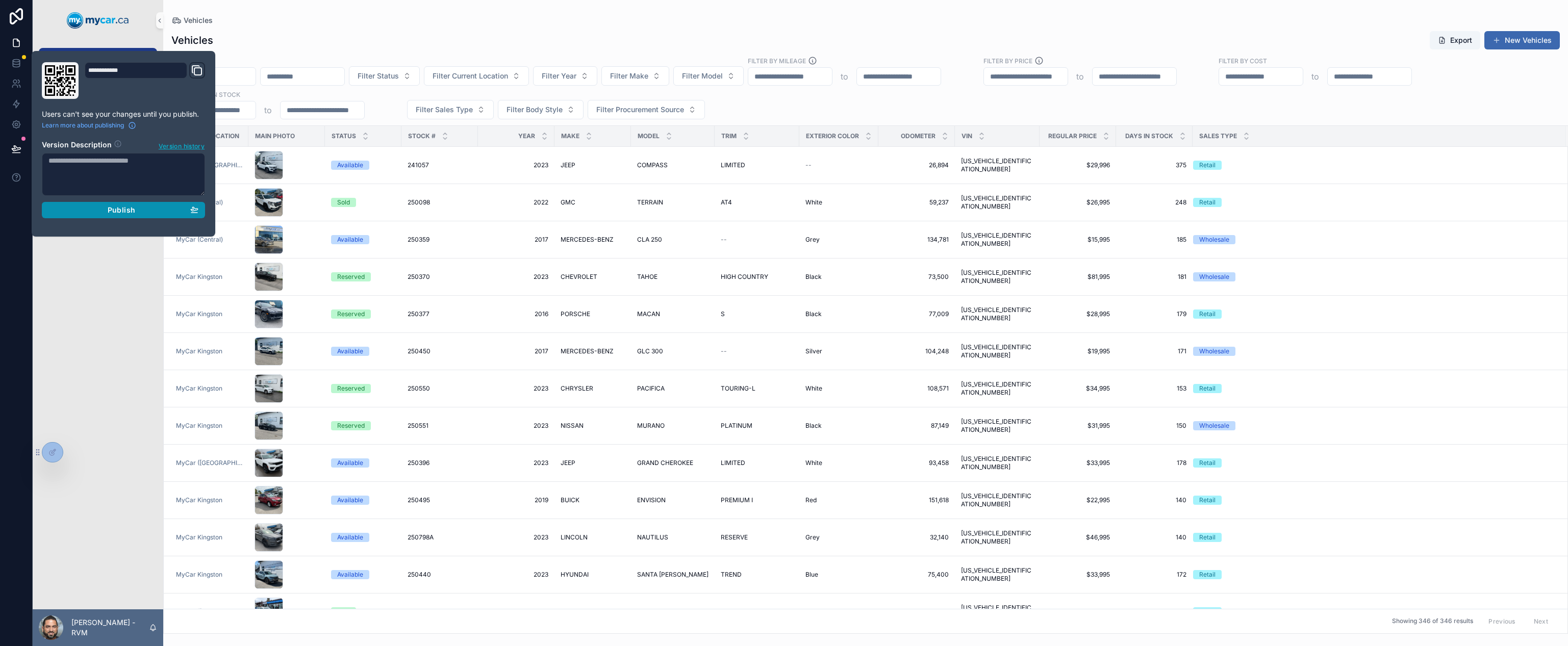
click at [136, 210] on div "Publish" at bounding box center [123, 210] width 150 height 9
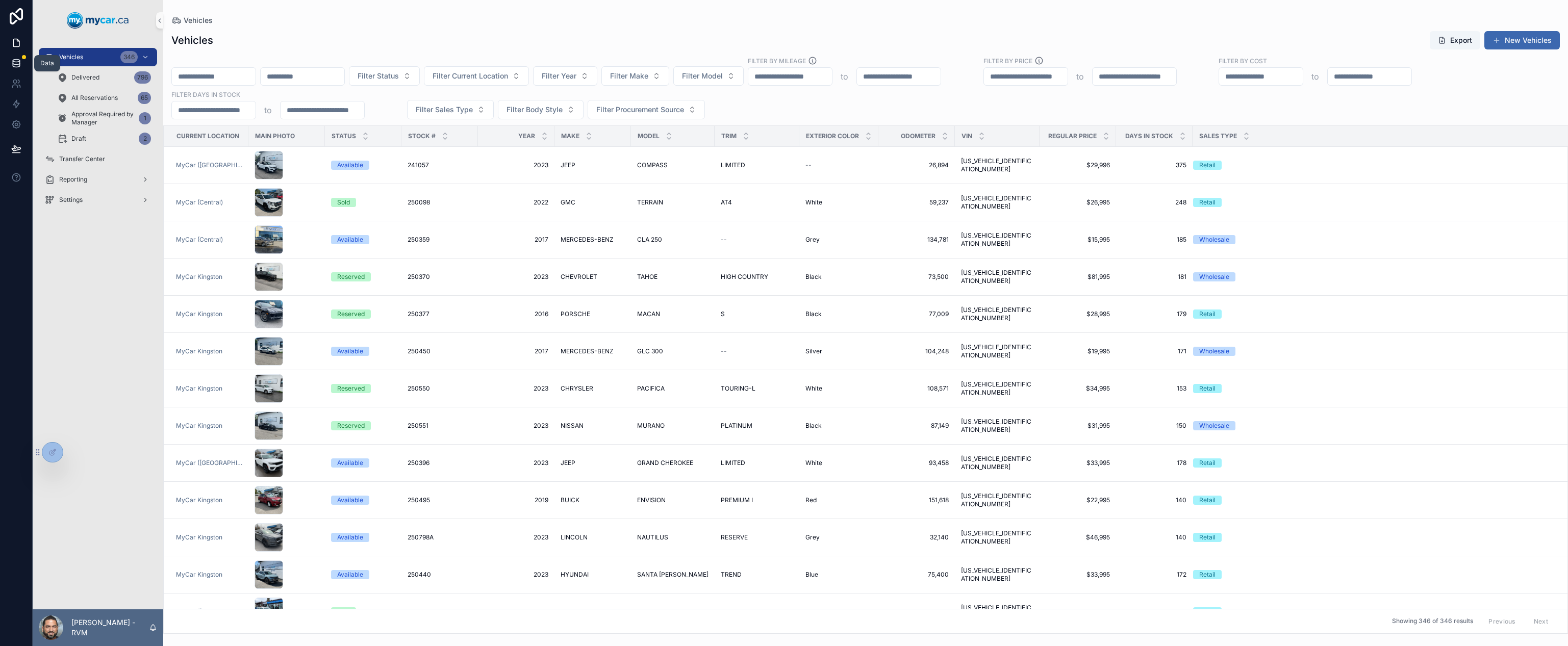
click at [25, 61] on link at bounding box center [16, 63] width 32 height 21
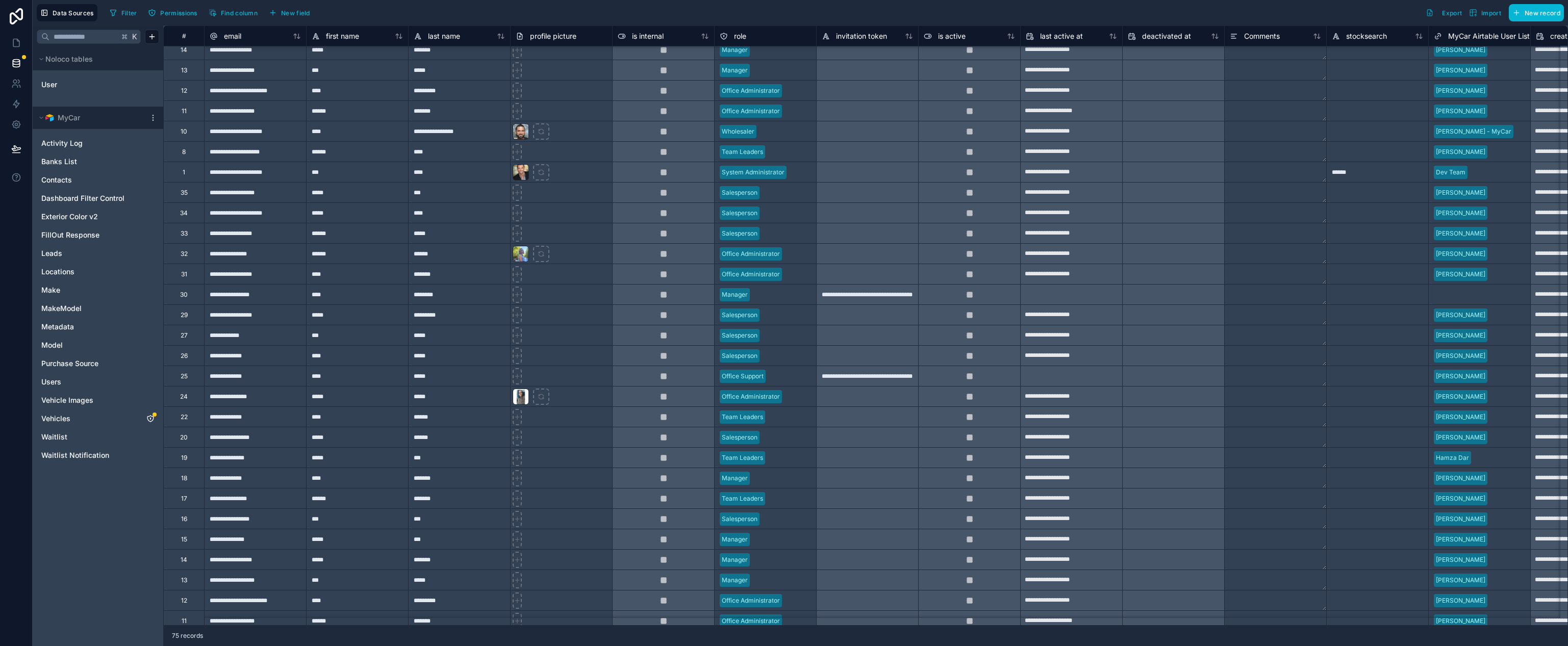
scroll to position [1470, 0]
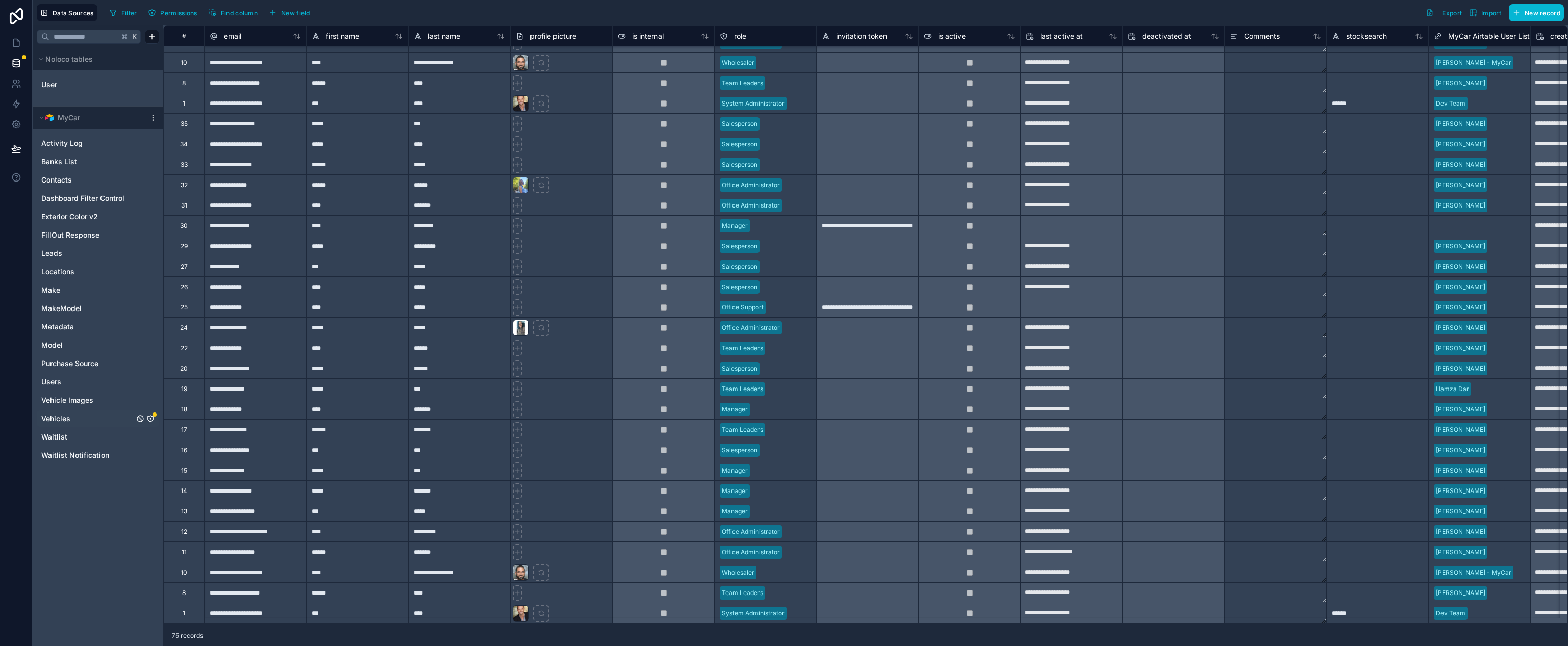
click at [151, 425] on div "Vehicles" at bounding box center [98, 418] width 123 height 16
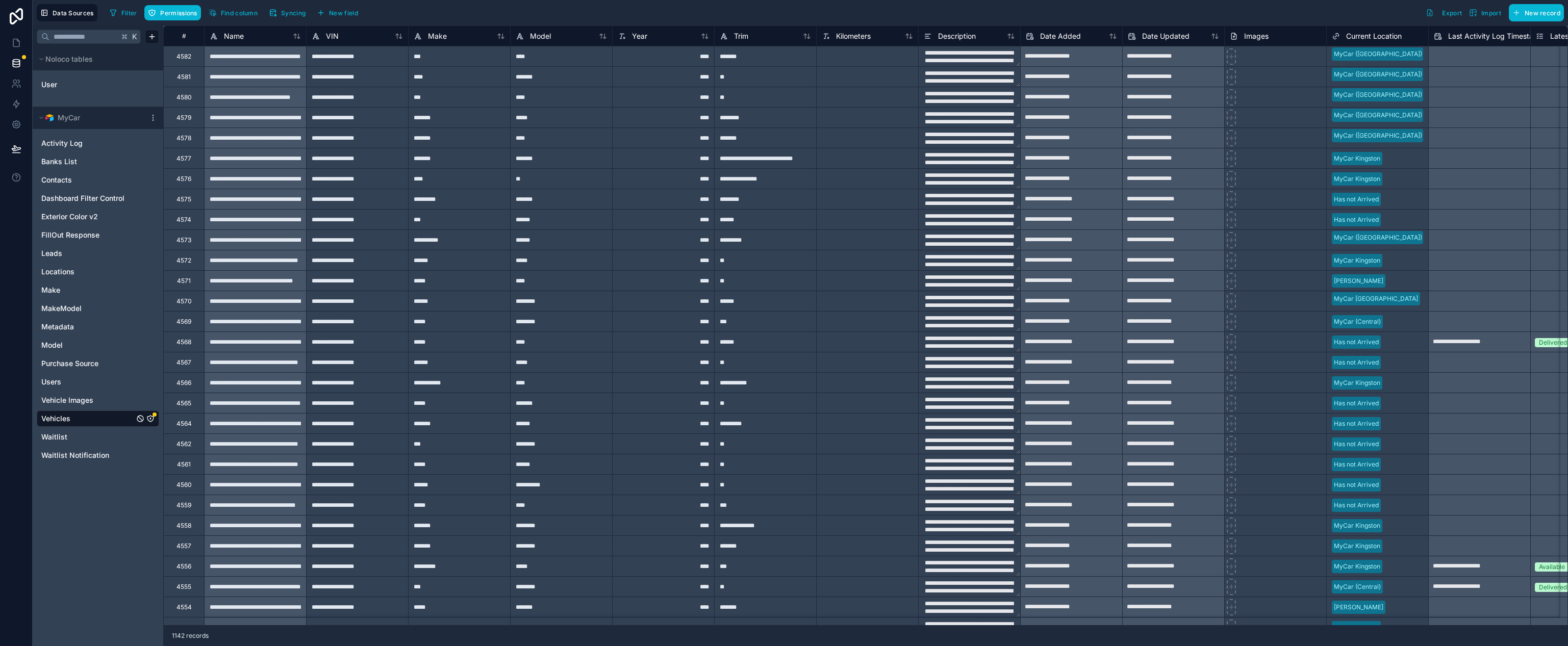
click at [153, 417] on icon "Vehicles" at bounding box center [150, 418] width 6 height 6
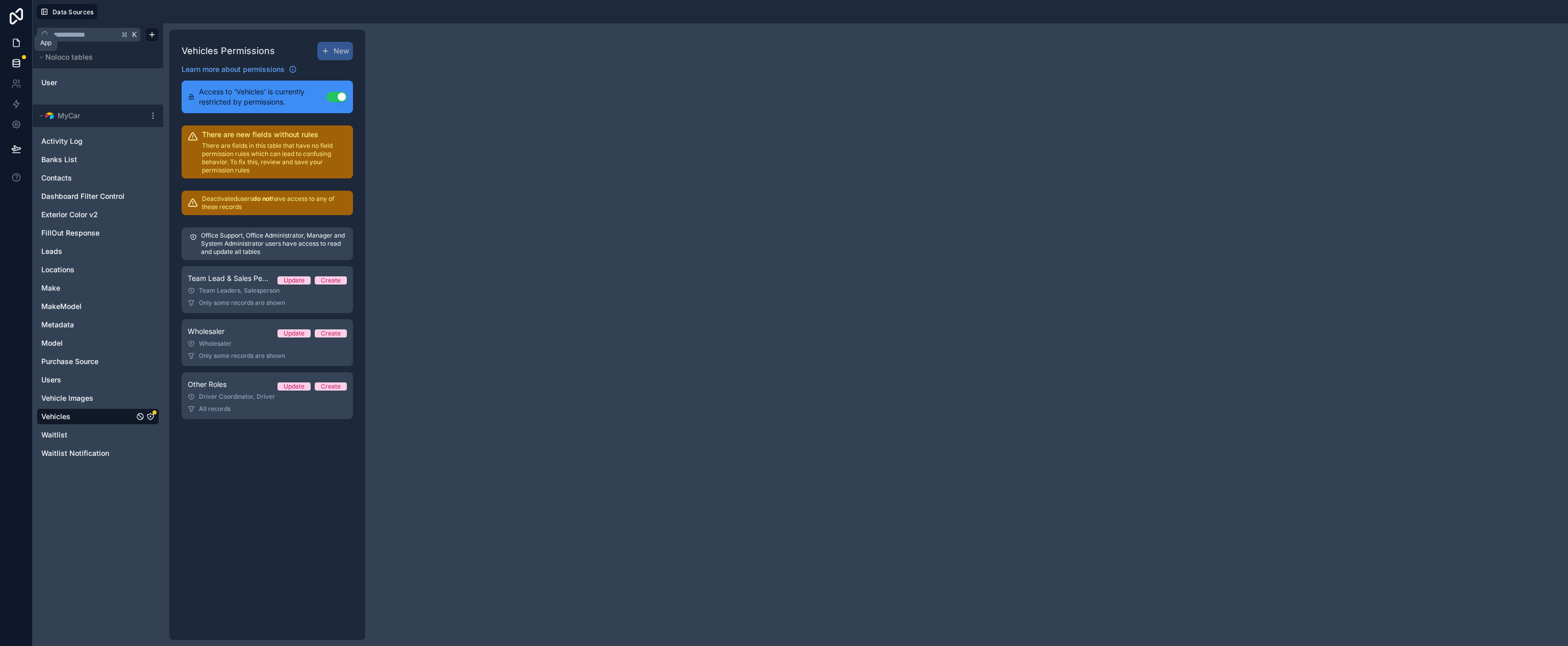
click at [11, 48] on icon at bounding box center [16, 42] width 10 height 10
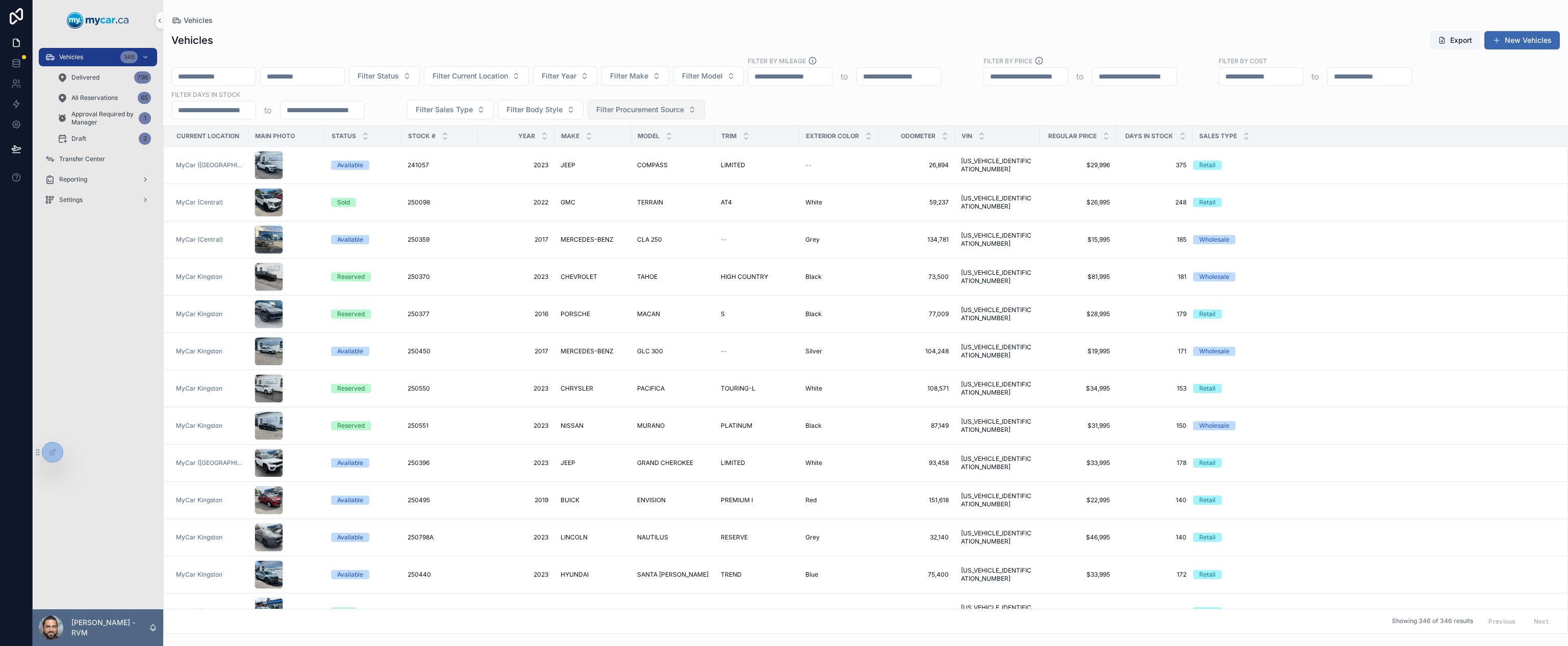
click at [675, 110] on span "Filter Procurement Source" at bounding box center [640, 109] width 87 height 10
click at [763, 106] on div "Filter Status Filter Current Location Filter Year Filter Make Filter Model Filt…" at bounding box center [865, 87] width 1405 height 64
click at [692, 118] on button "Filter Procurement Source" at bounding box center [646, 109] width 117 height 19
click at [12, 68] on icon at bounding box center [16, 63] width 10 height 10
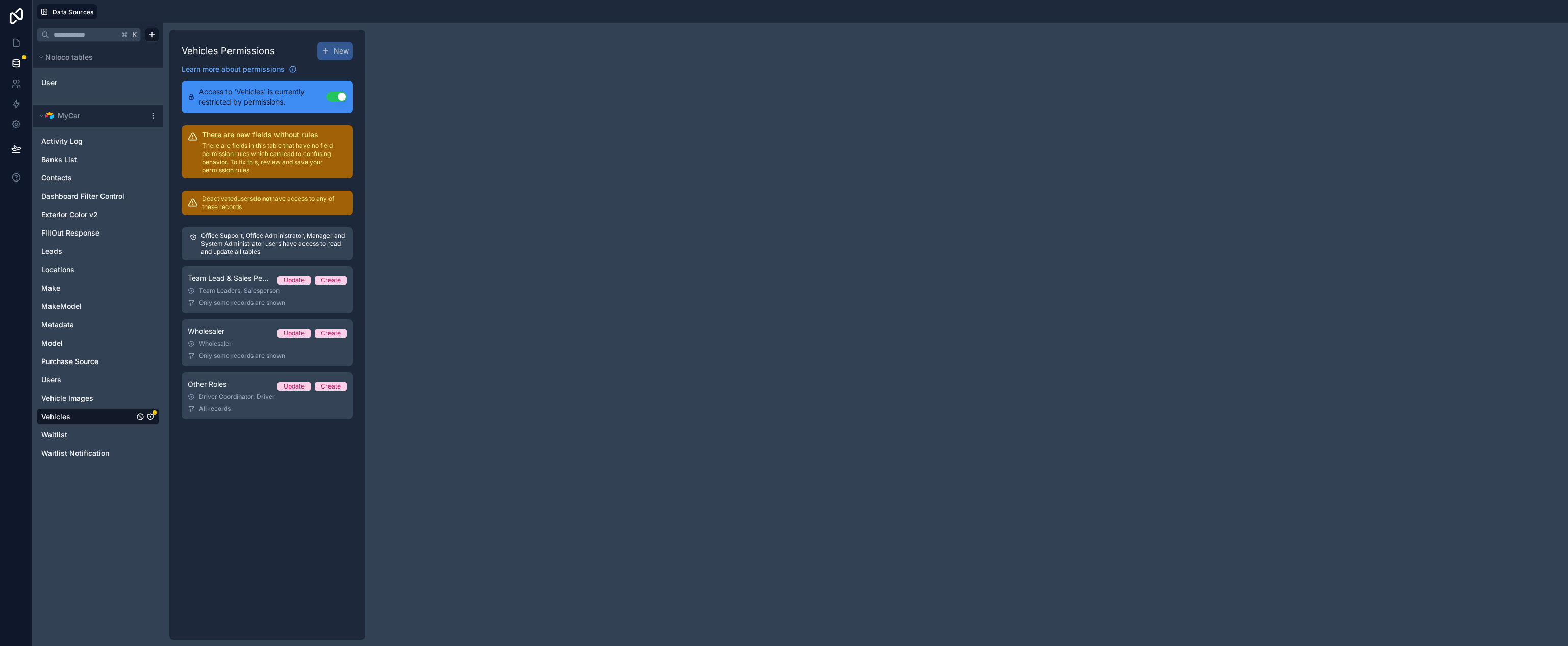
click at [69, 417] on span "Vehicles" at bounding box center [56, 416] width 29 height 10
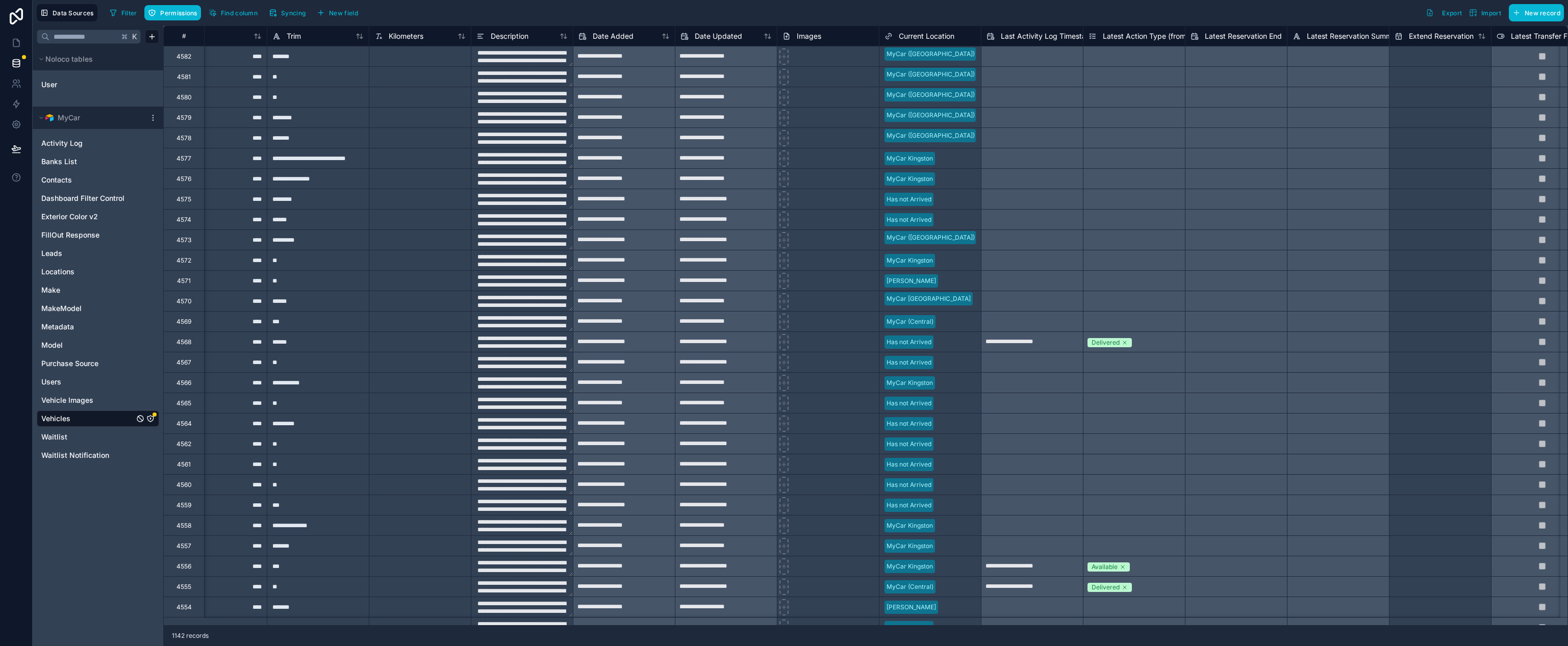
scroll to position [0, 481]
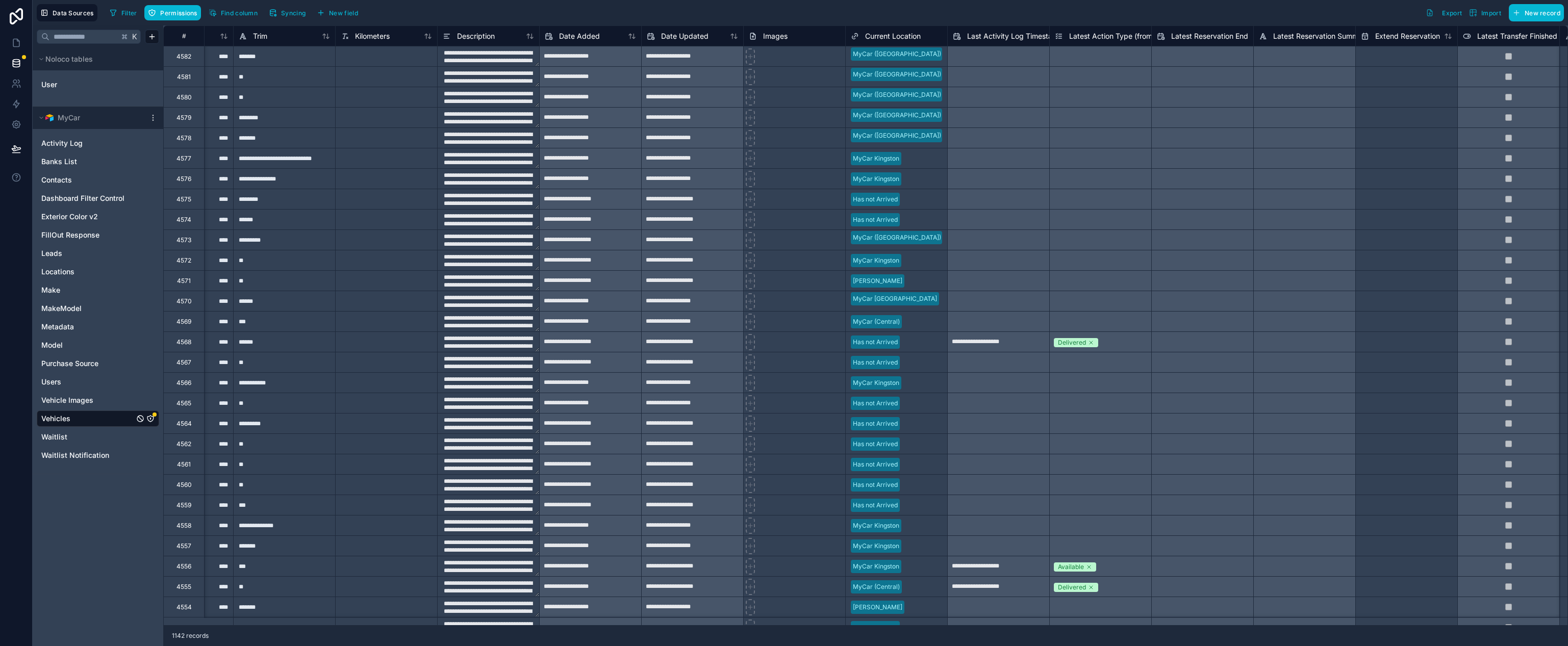
type input "**********"
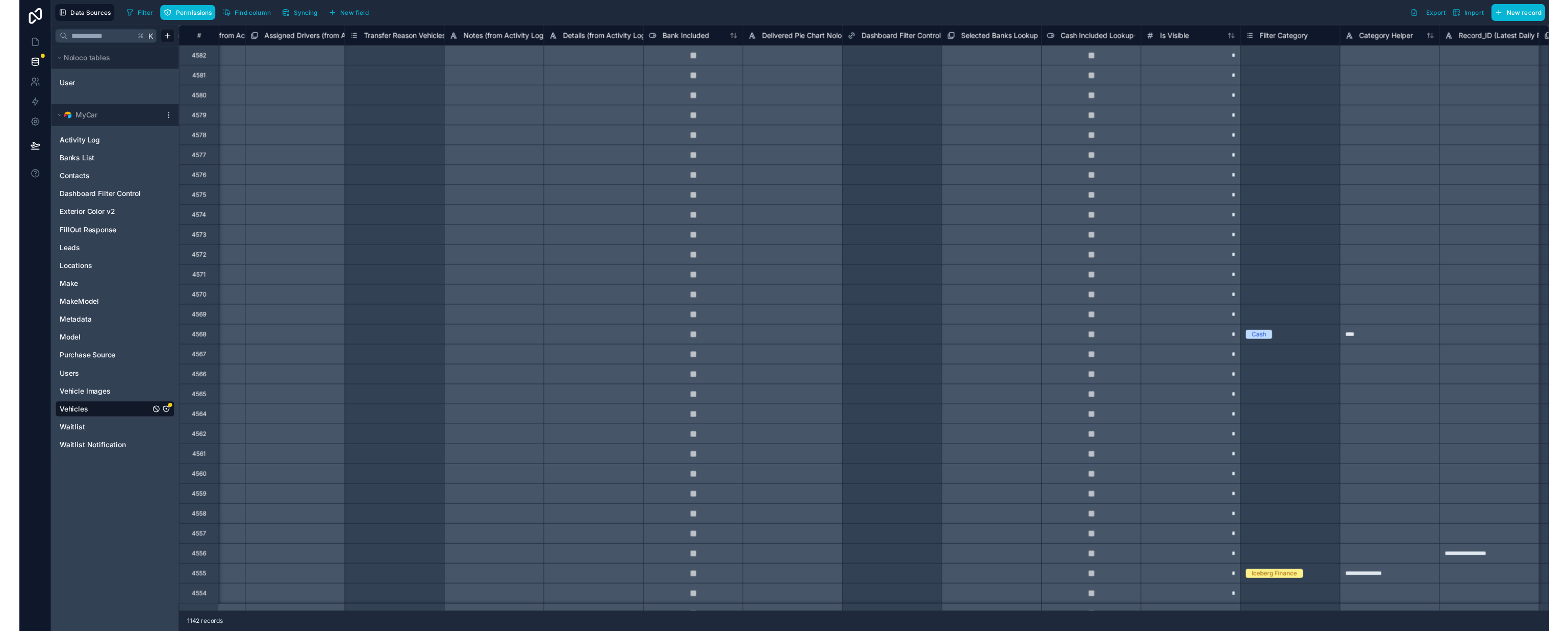
scroll to position [0, 20389]
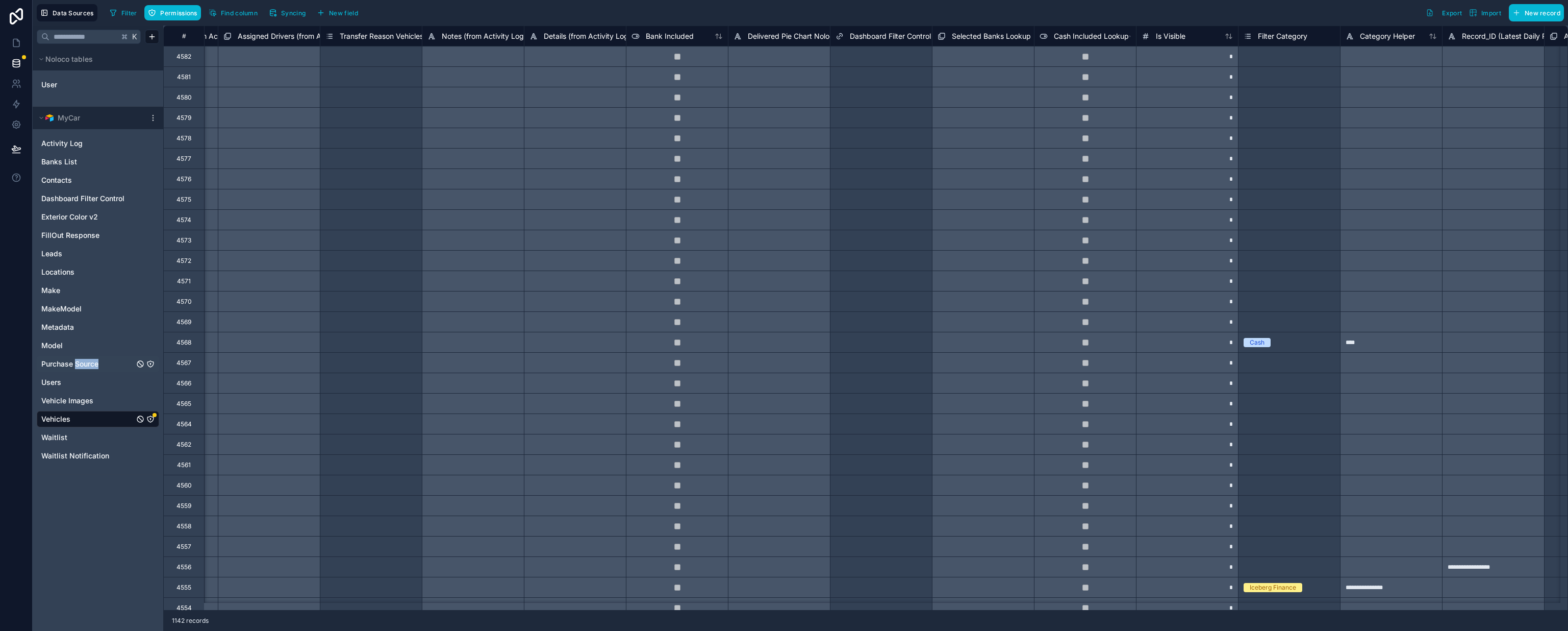
click at [51, 361] on span "Purchase Source" at bounding box center [70, 363] width 57 height 10
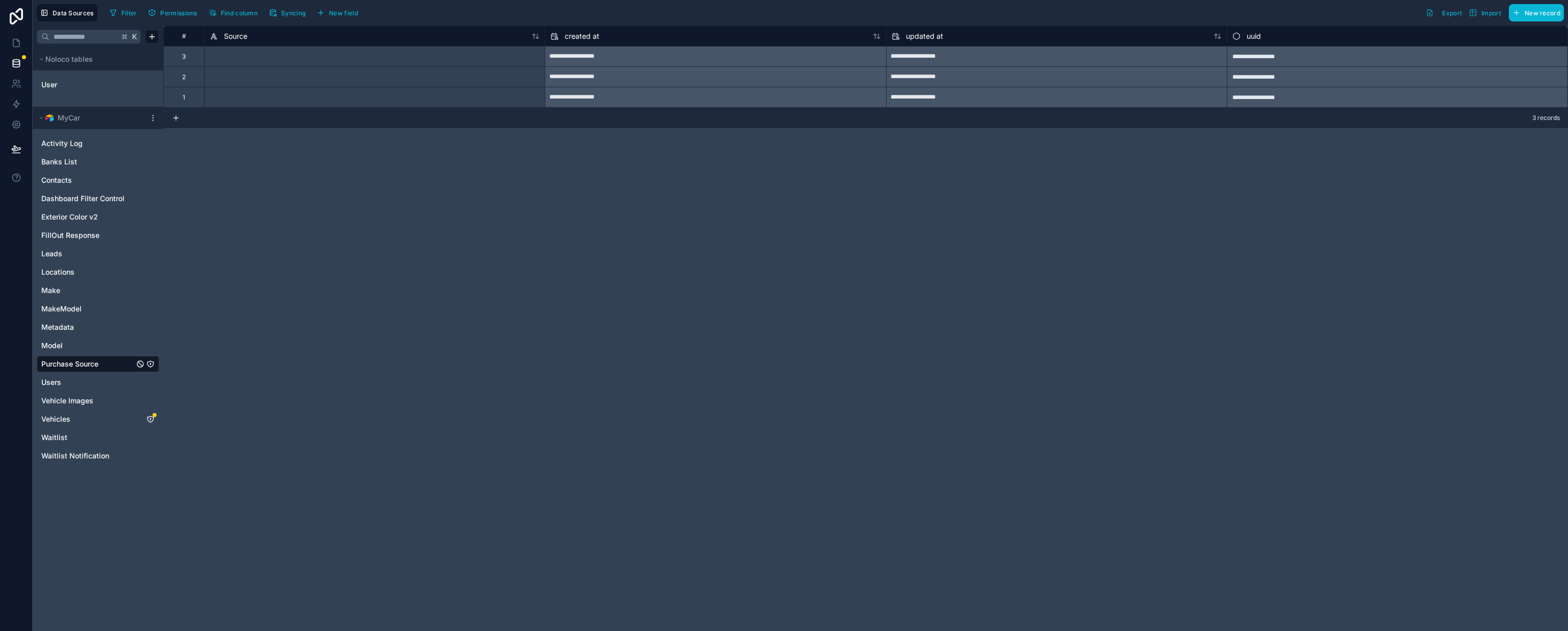
click at [64, 366] on span "Purchase Source" at bounding box center [70, 363] width 57 height 10
click at [957, 60] on div "**********" at bounding box center [1057, 56] width 340 height 16
click at [951, 67] on div "**********" at bounding box center [1056, 77] width 341 height 21
click at [1273, 64] on div "**********" at bounding box center [1397, 56] width 341 height 21
click at [1268, 77] on div "**********" at bounding box center [1397, 77] width 341 height 21
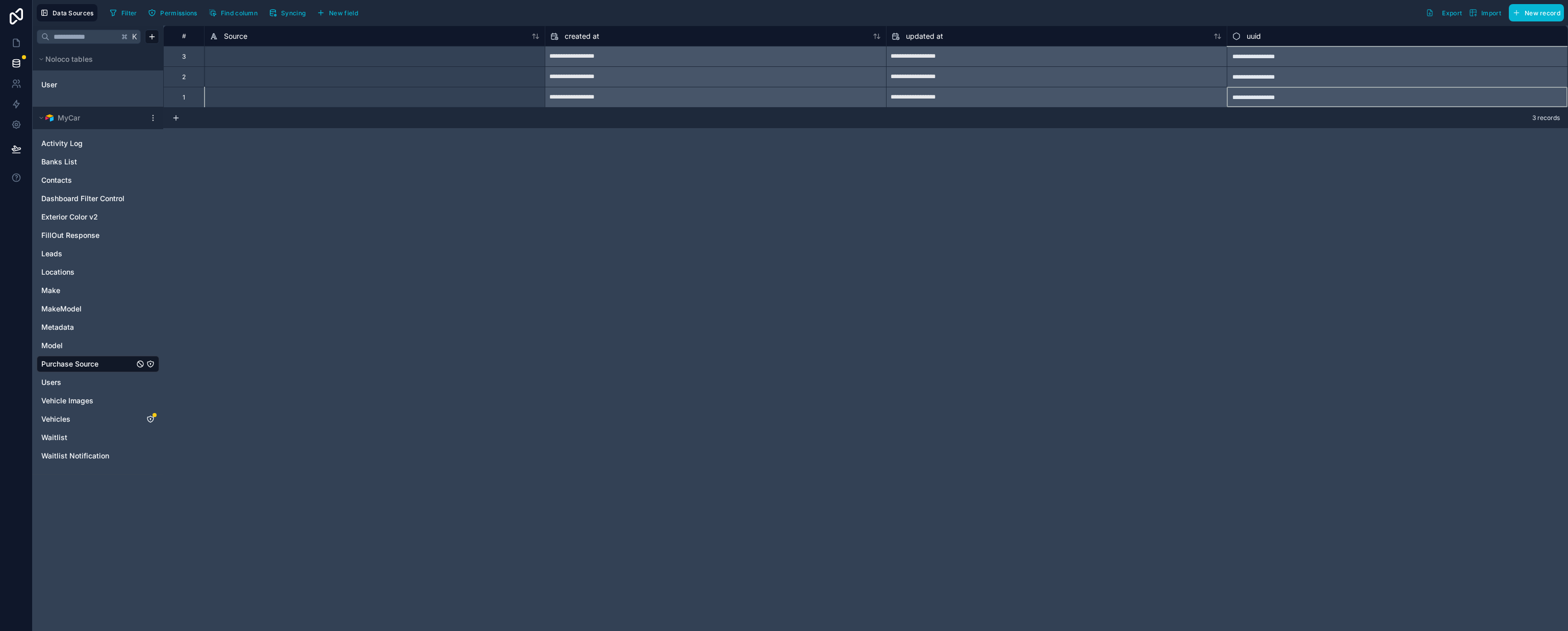
click at [1264, 102] on div "**********" at bounding box center [1397, 97] width 341 height 21
click at [70, 366] on span "Purchase Source" at bounding box center [70, 363] width 57 height 10
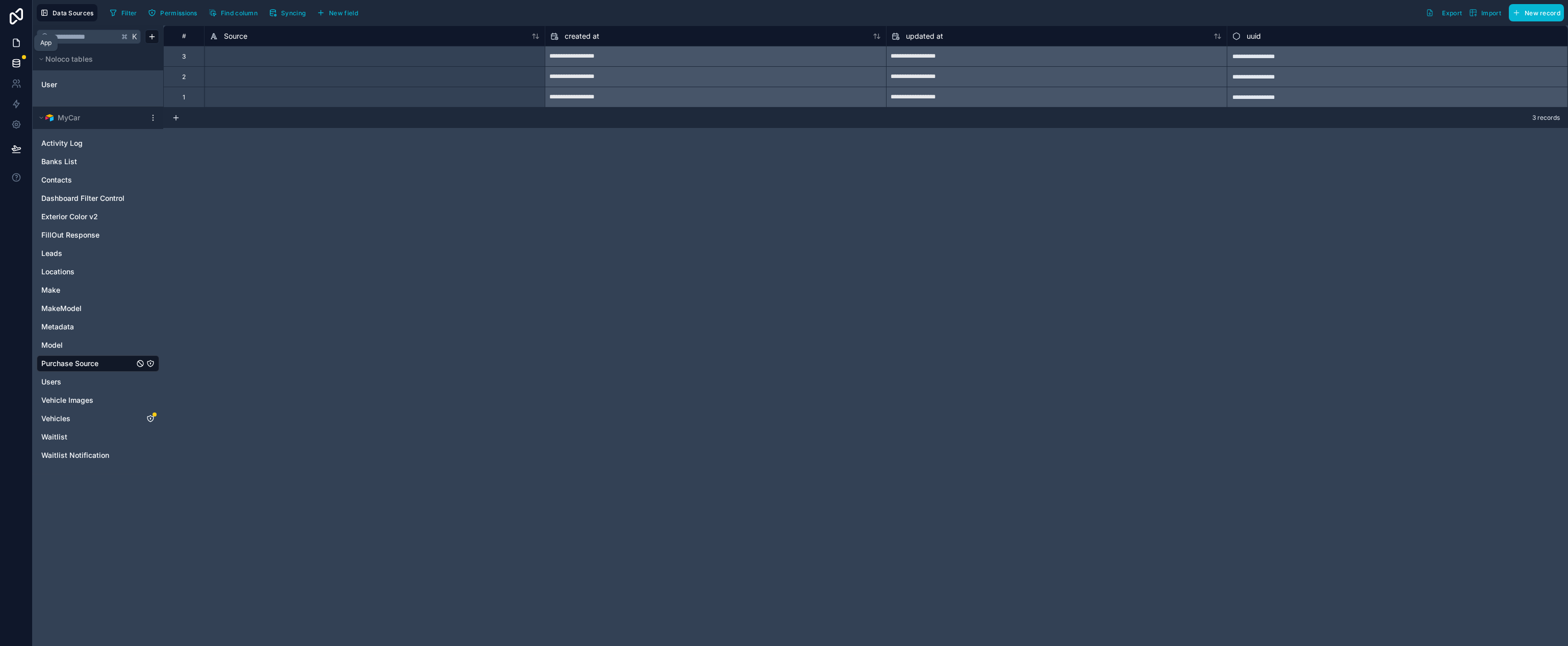
click at [16, 40] on icon at bounding box center [16, 42] width 10 height 10
